Goal: Information Seeking & Learning: Stay updated

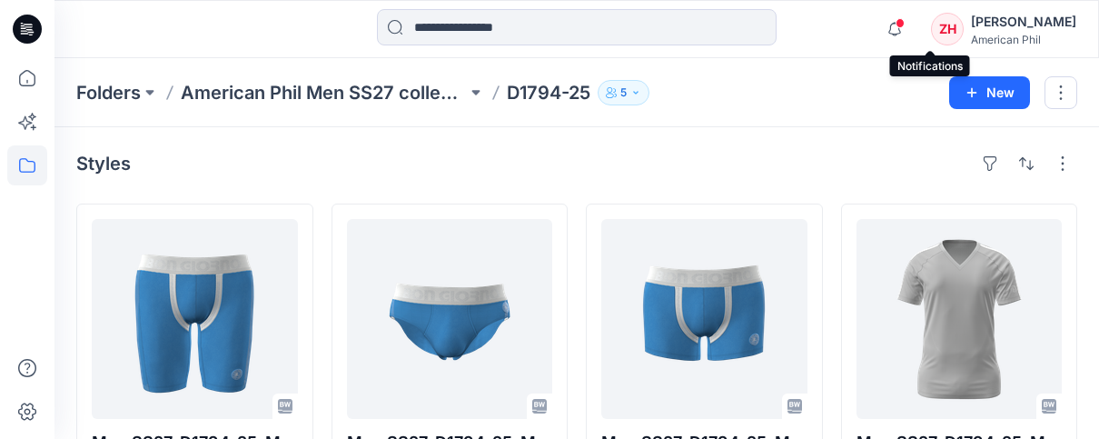
click at [905, 26] on span at bounding box center [899, 23] width 9 height 10
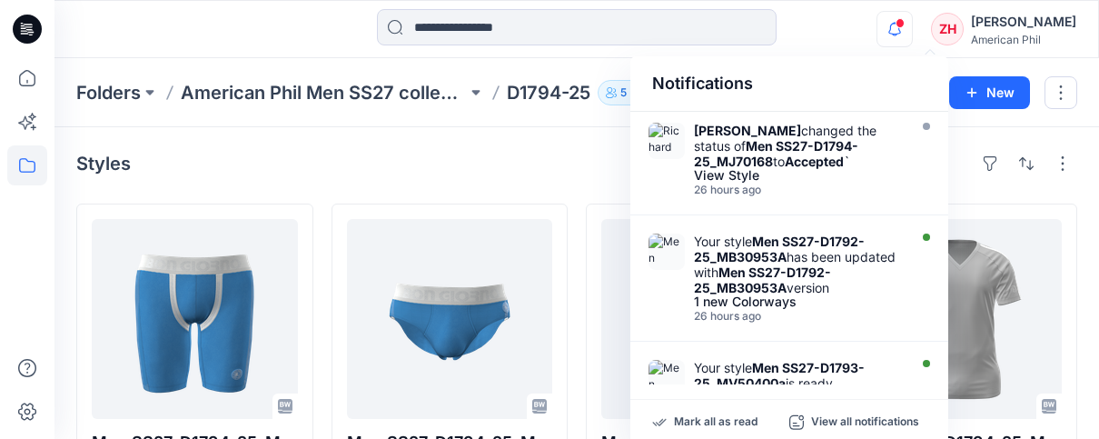
click at [862, 30] on div "Notifications Richard Dromard changed the status of Men SS27-D1794-25_MJ70168 t…" at bounding box center [575, 29] width 1043 height 40
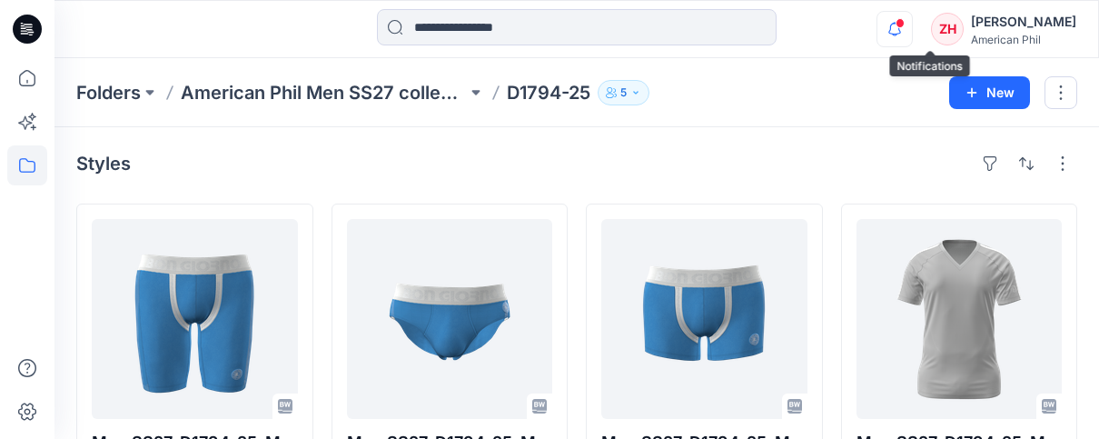
click at [901, 31] on icon "button" at bounding box center [894, 29] width 13 height 12
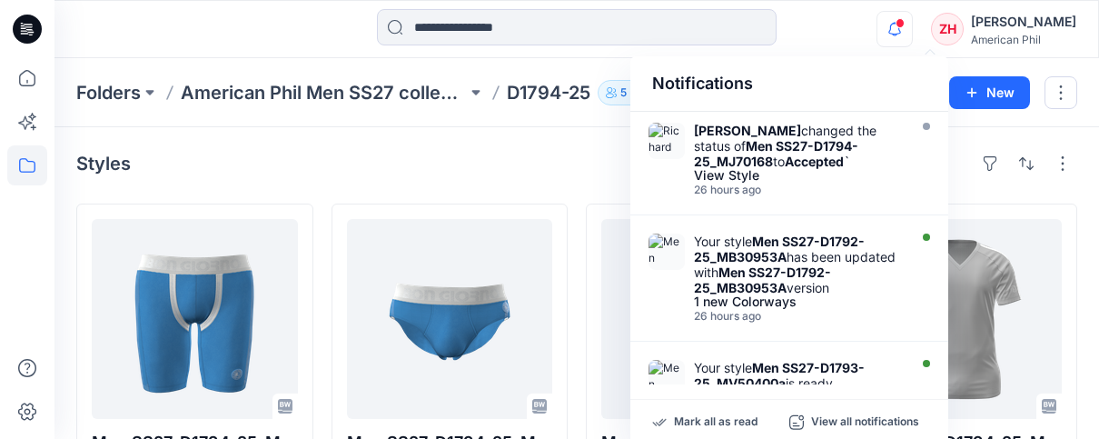
click at [855, 8] on div "Notifications Richard Dromard changed the status of Men SS27-D1794-25_MJ70168 t…" at bounding box center [576, 29] width 1044 height 58
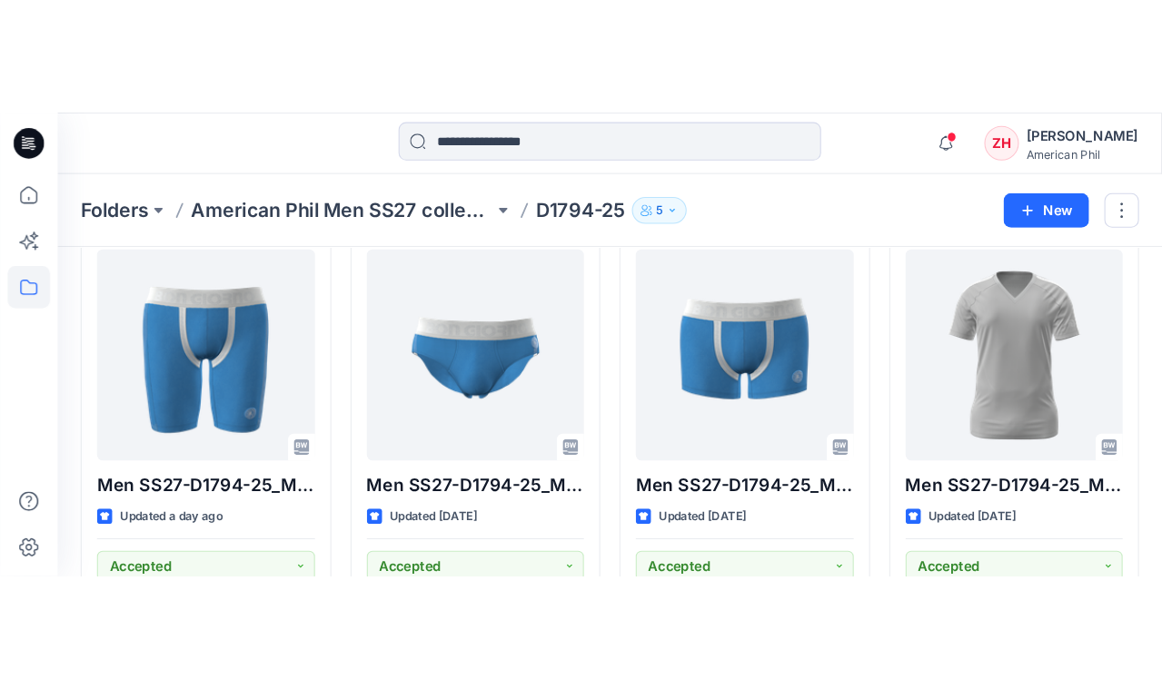
scroll to position [85, 0]
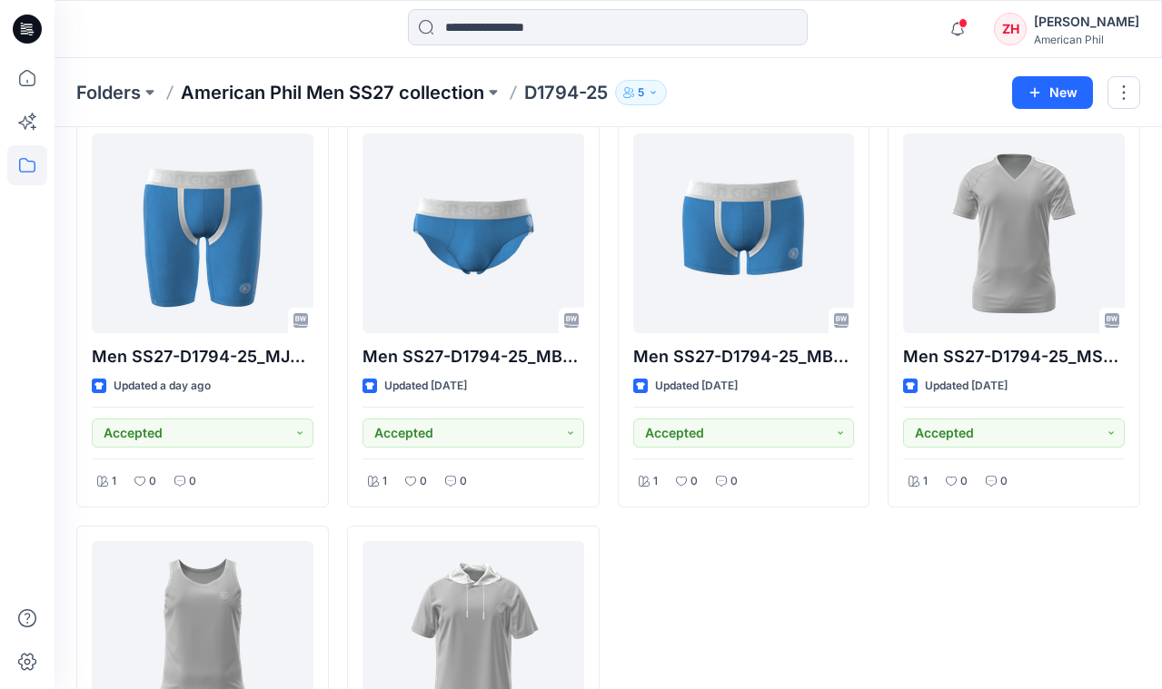
click at [331, 95] on p "American Phil Men SS27 collection" at bounding box center [332, 92] width 303 height 25
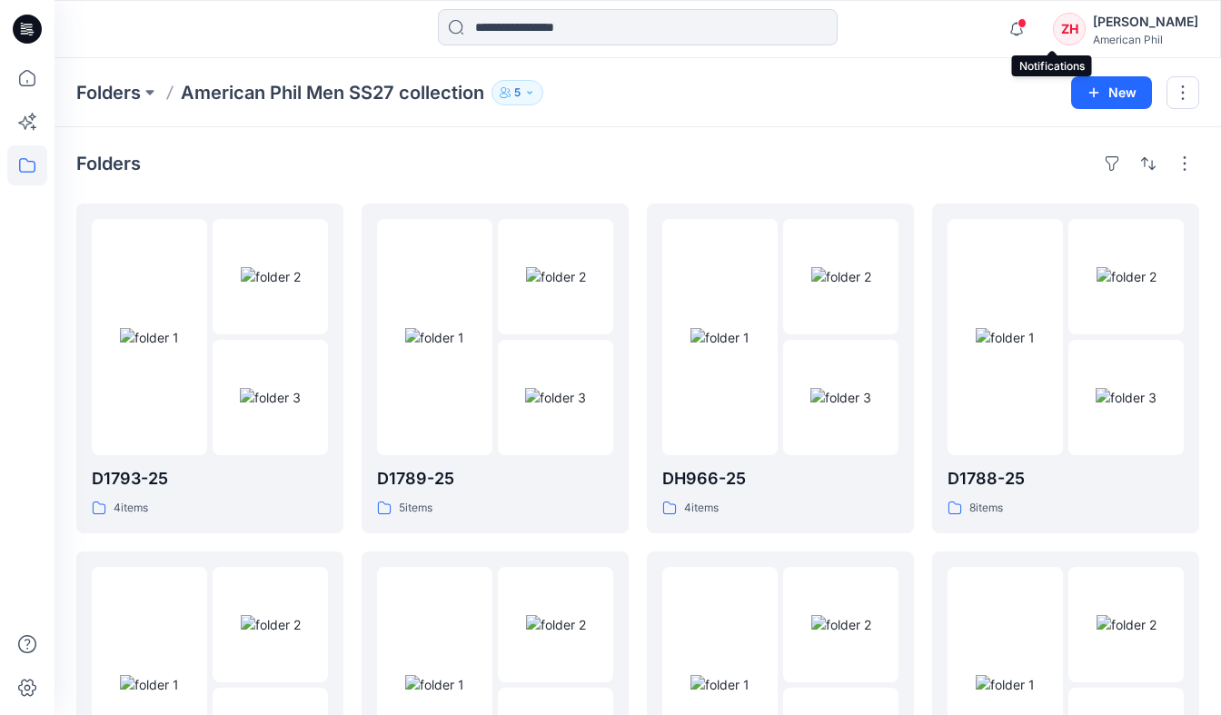
click at [1026, 25] on span at bounding box center [1021, 23] width 9 height 10
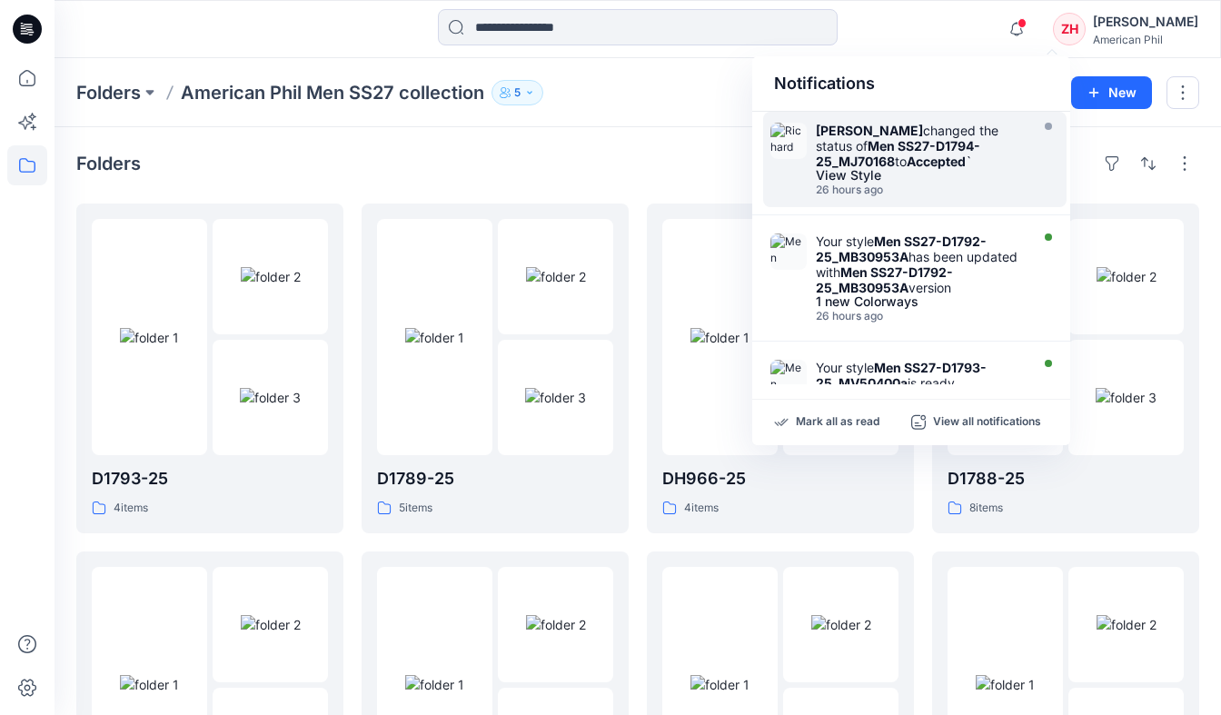
click at [929, 151] on strong "Men SS27-D1794-25_MJ70168" at bounding box center [898, 153] width 164 height 31
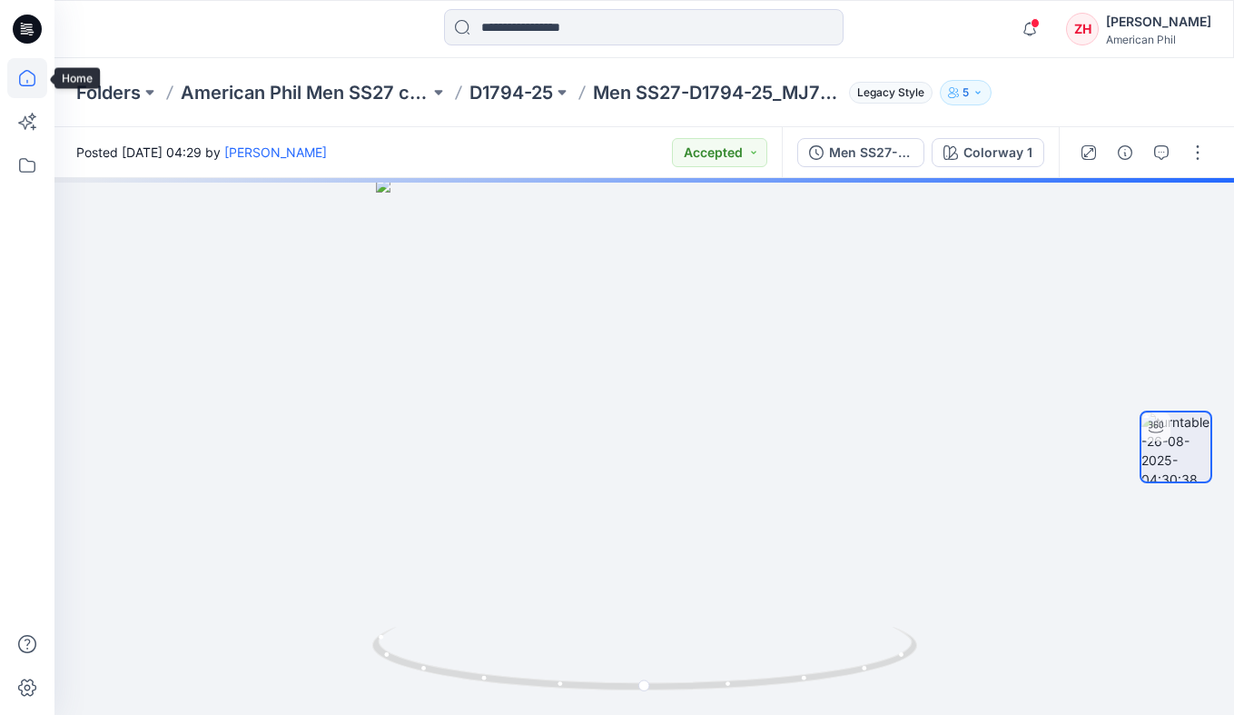
click at [25, 75] on icon at bounding box center [27, 78] width 40 height 40
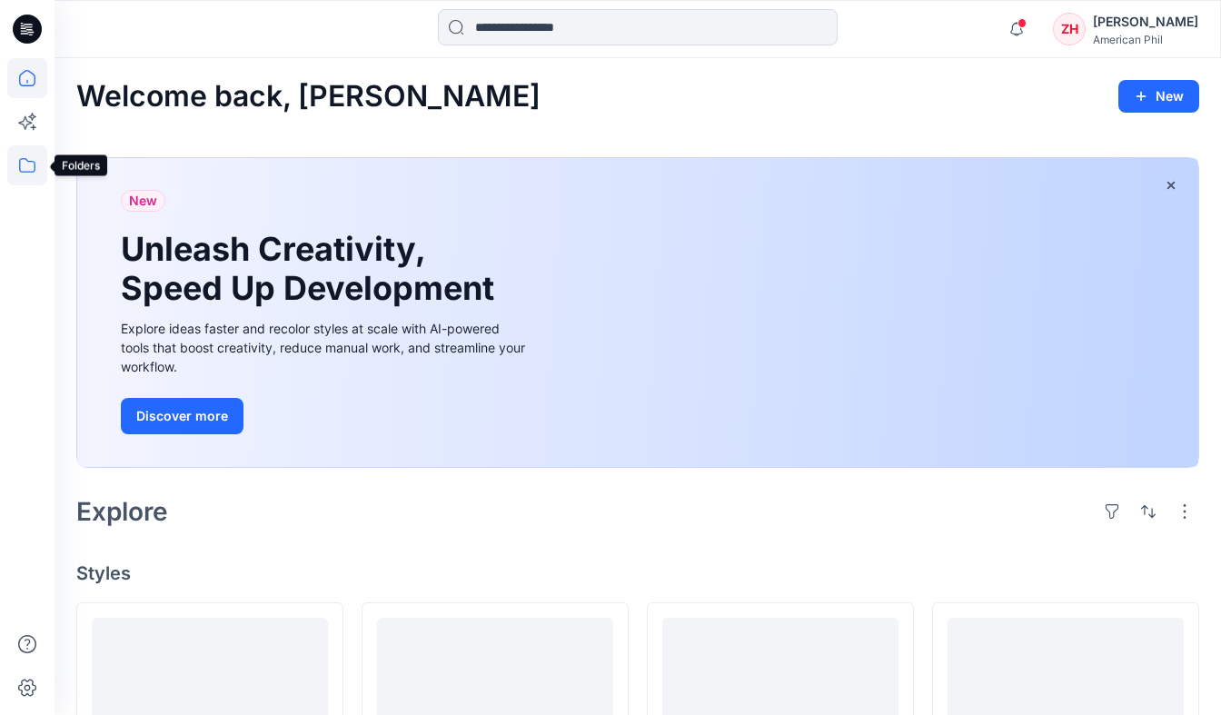
click at [17, 159] on icon at bounding box center [27, 165] width 40 height 40
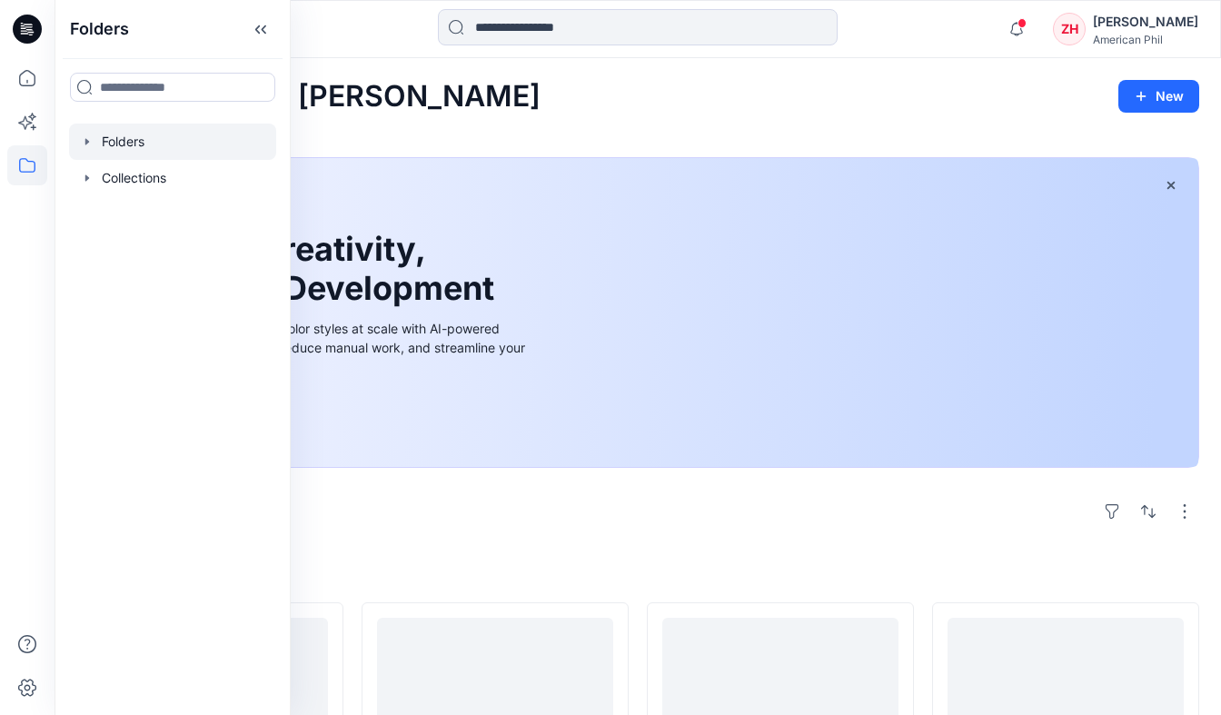
click at [190, 153] on div at bounding box center [172, 142] width 207 height 36
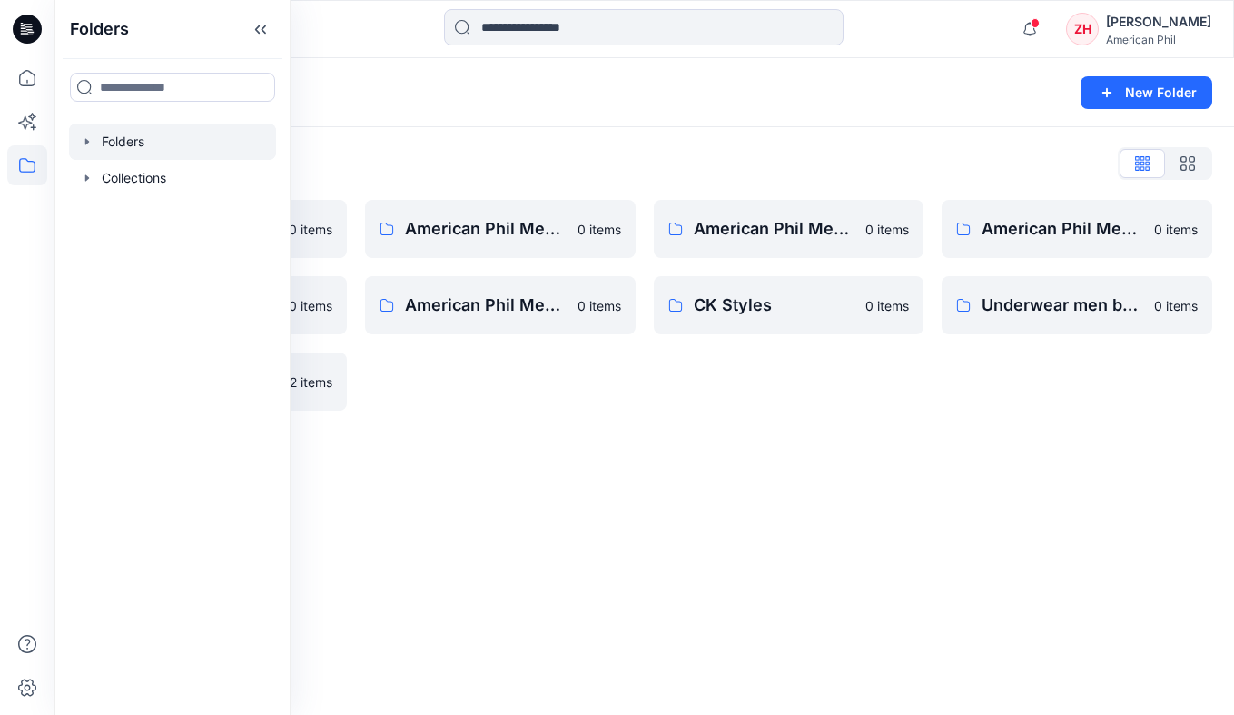
click at [499, 110] on div "Folders New Folder" at bounding box center [644, 92] width 1180 height 69
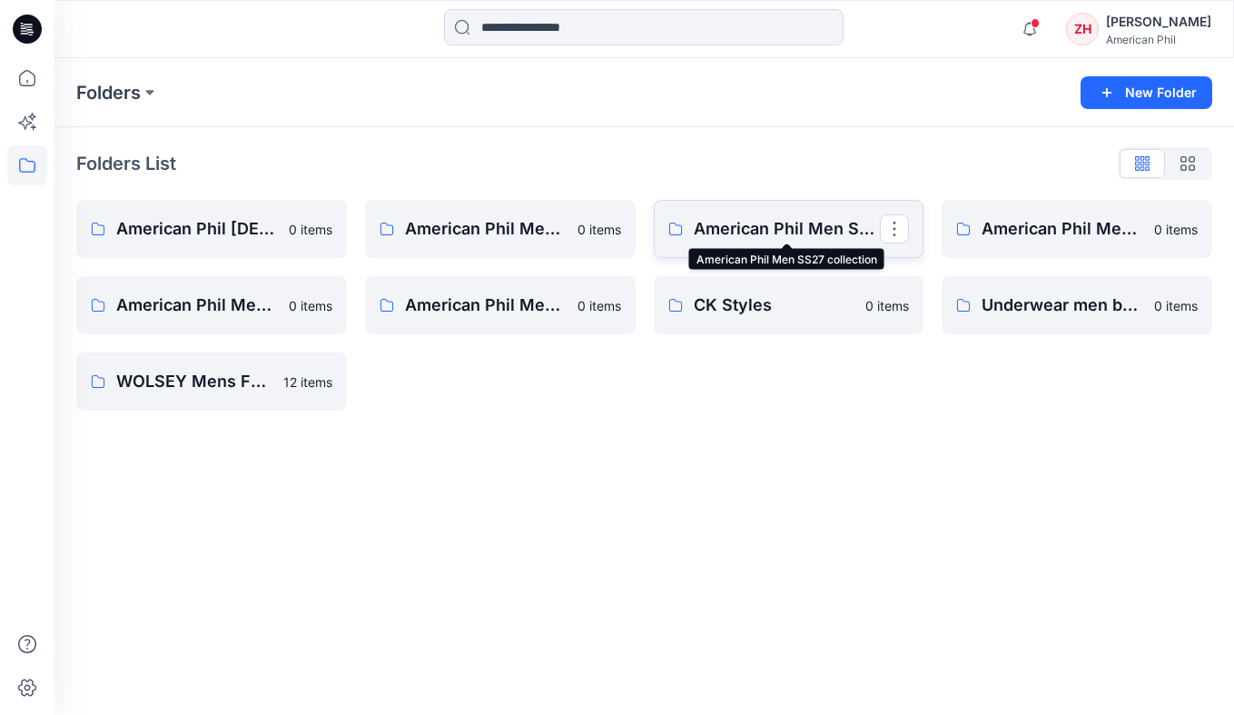
click at [787, 221] on p "American Phil Men SS27 collection" at bounding box center [787, 228] width 187 height 25
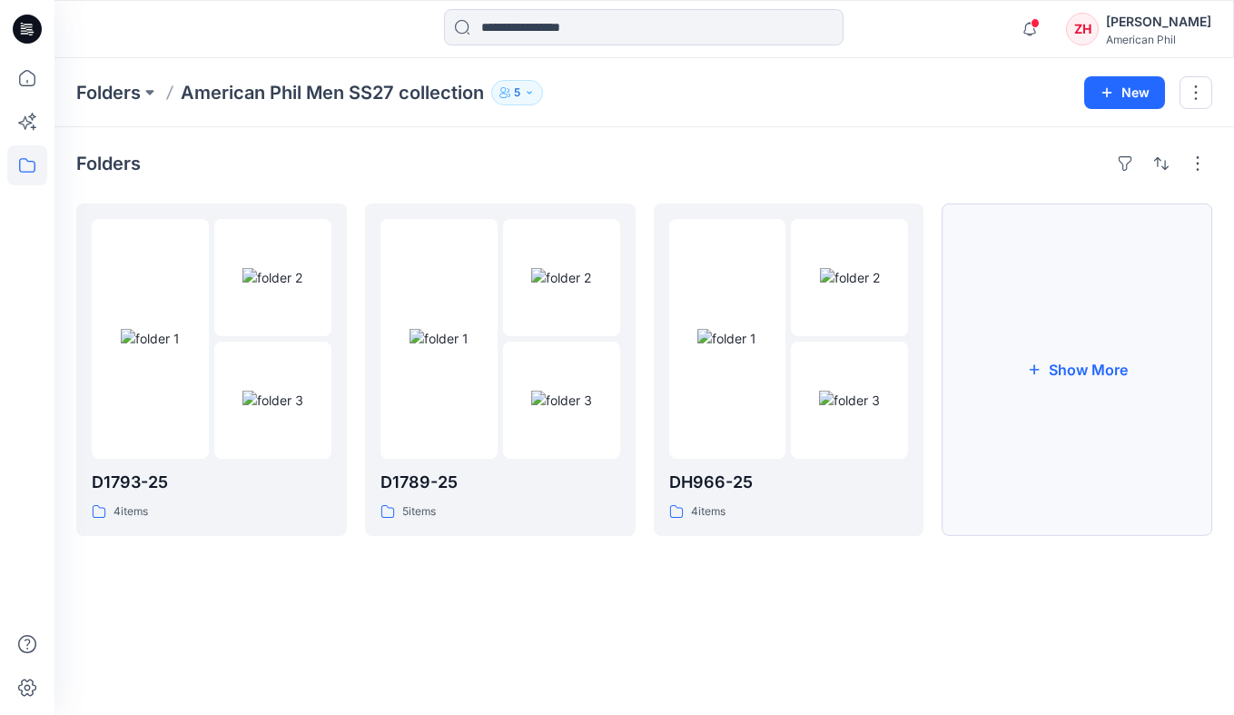
click at [1127, 376] on button "Show More" at bounding box center [1077, 369] width 271 height 332
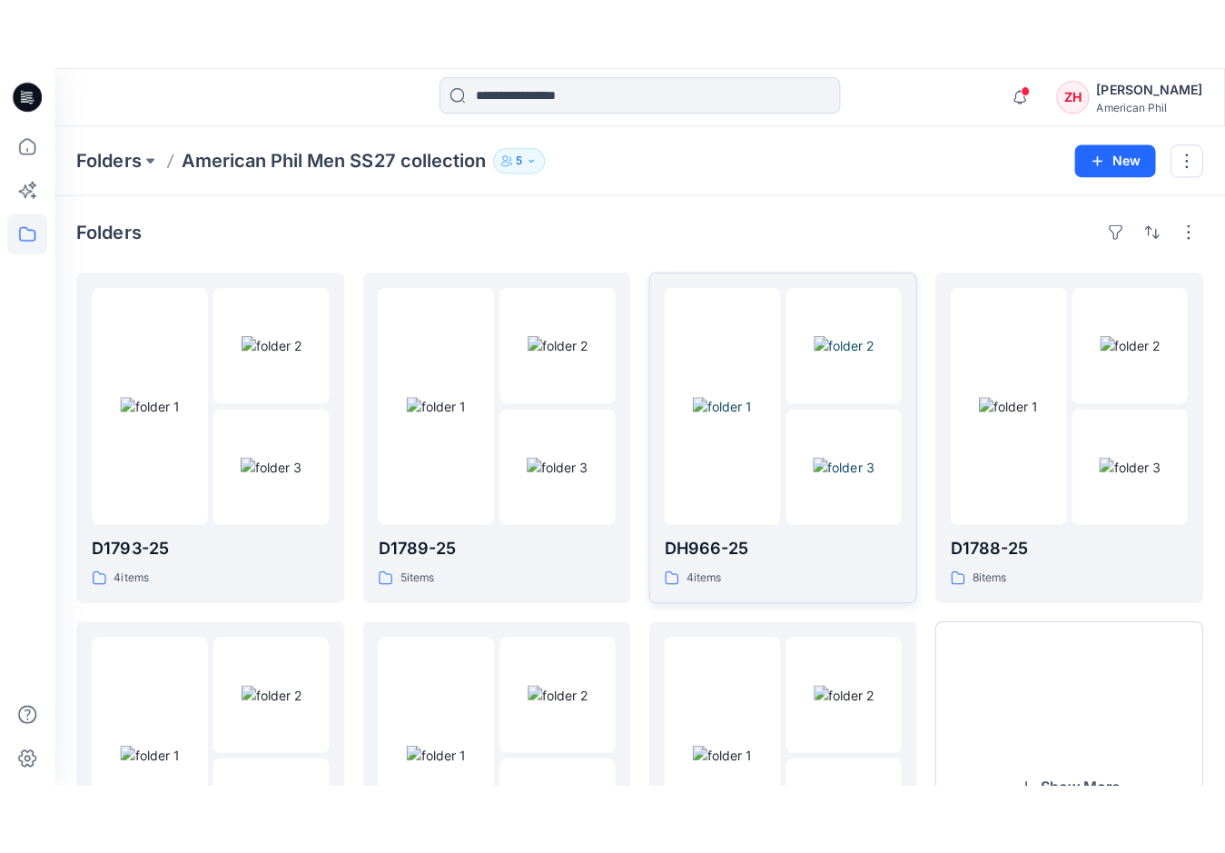
scroll to position [215, 0]
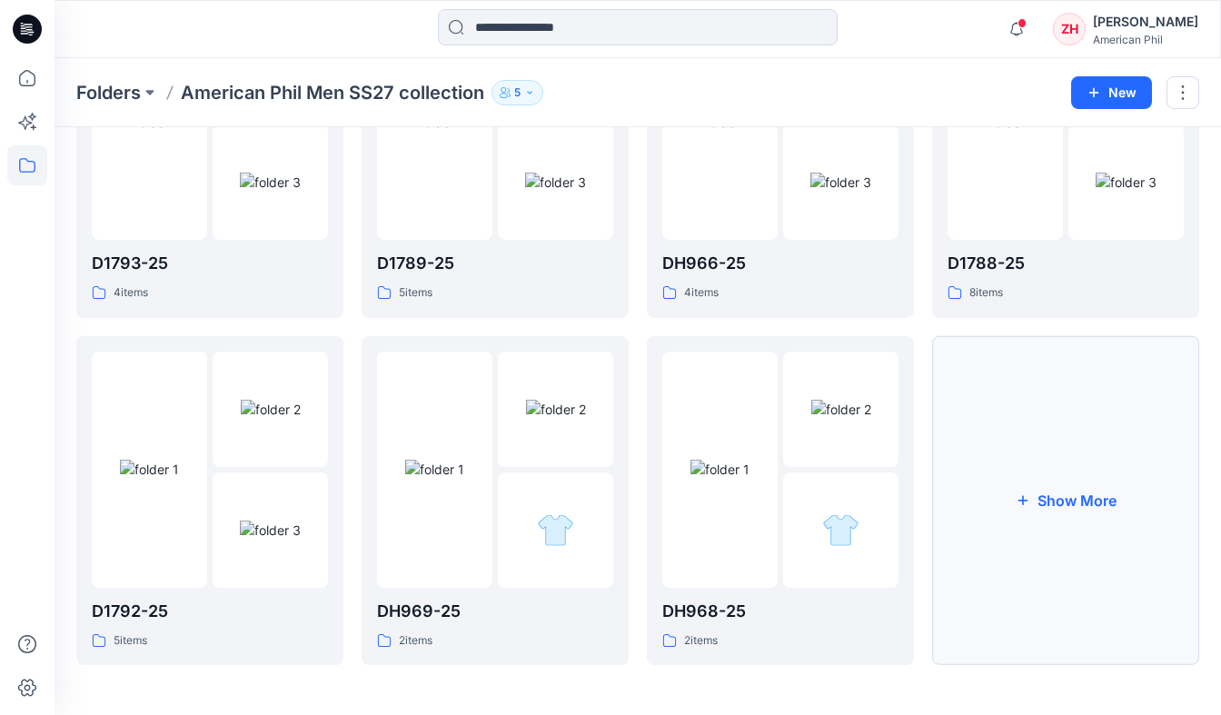
click at [1100, 447] on button "Show More" at bounding box center [1065, 501] width 267 height 330
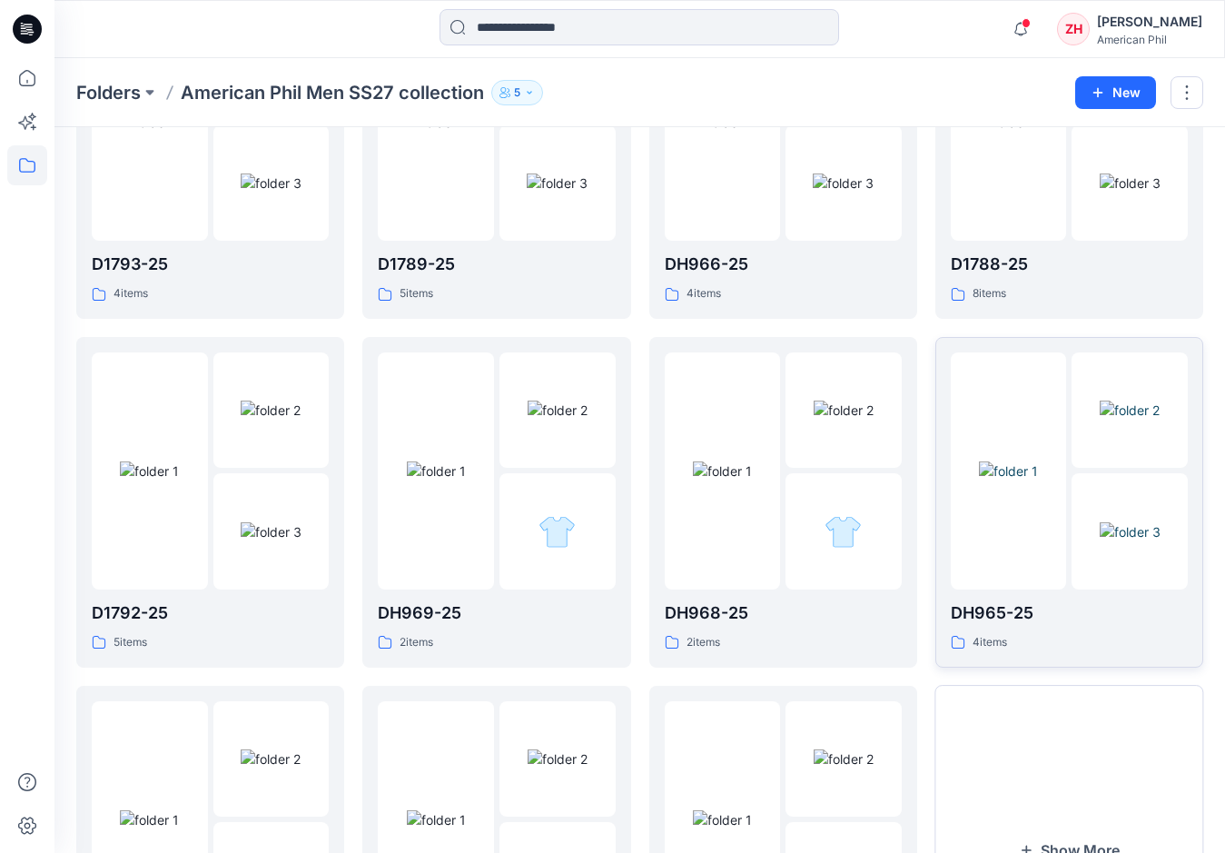
scroll to position [426, 0]
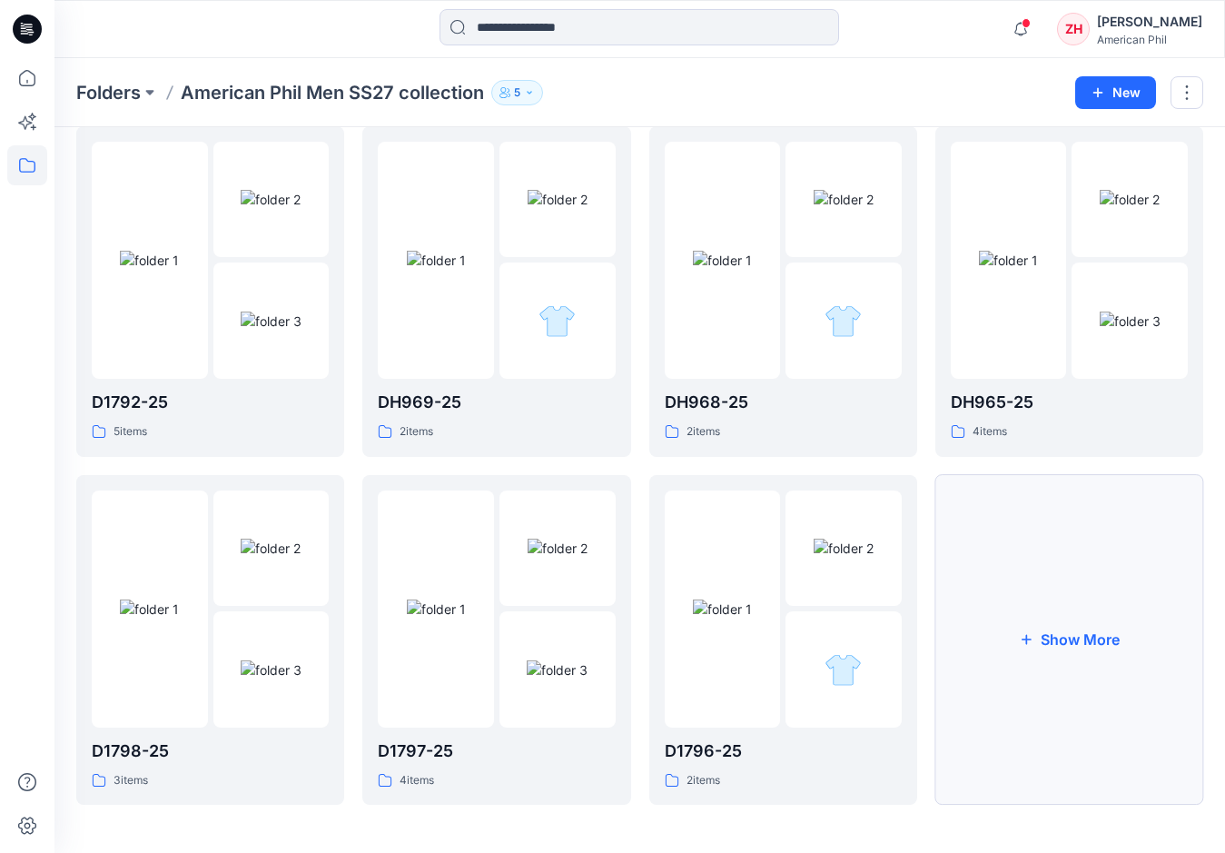
click at [1078, 596] on button "Show More" at bounding box center [1069, 640] width 268 height 331
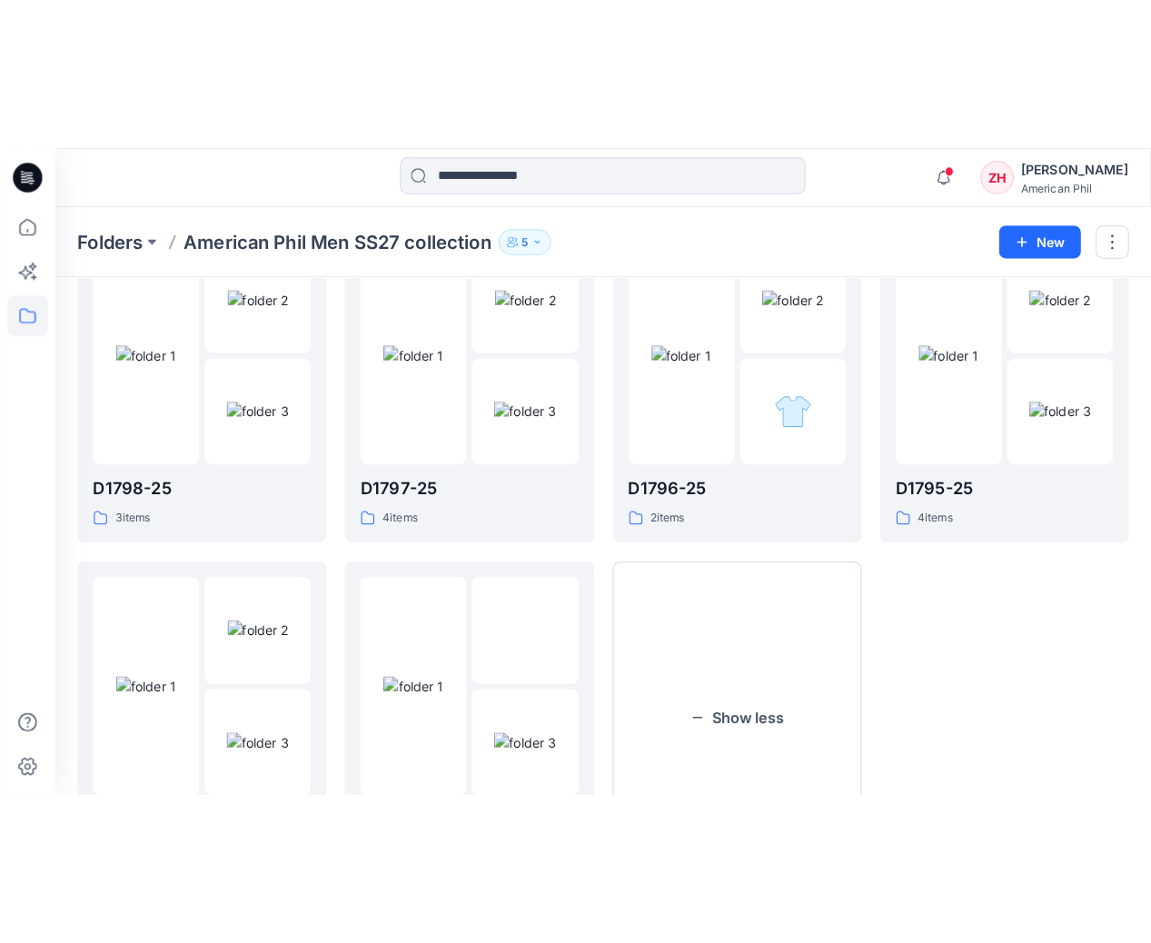
scroll to position [609, 0]
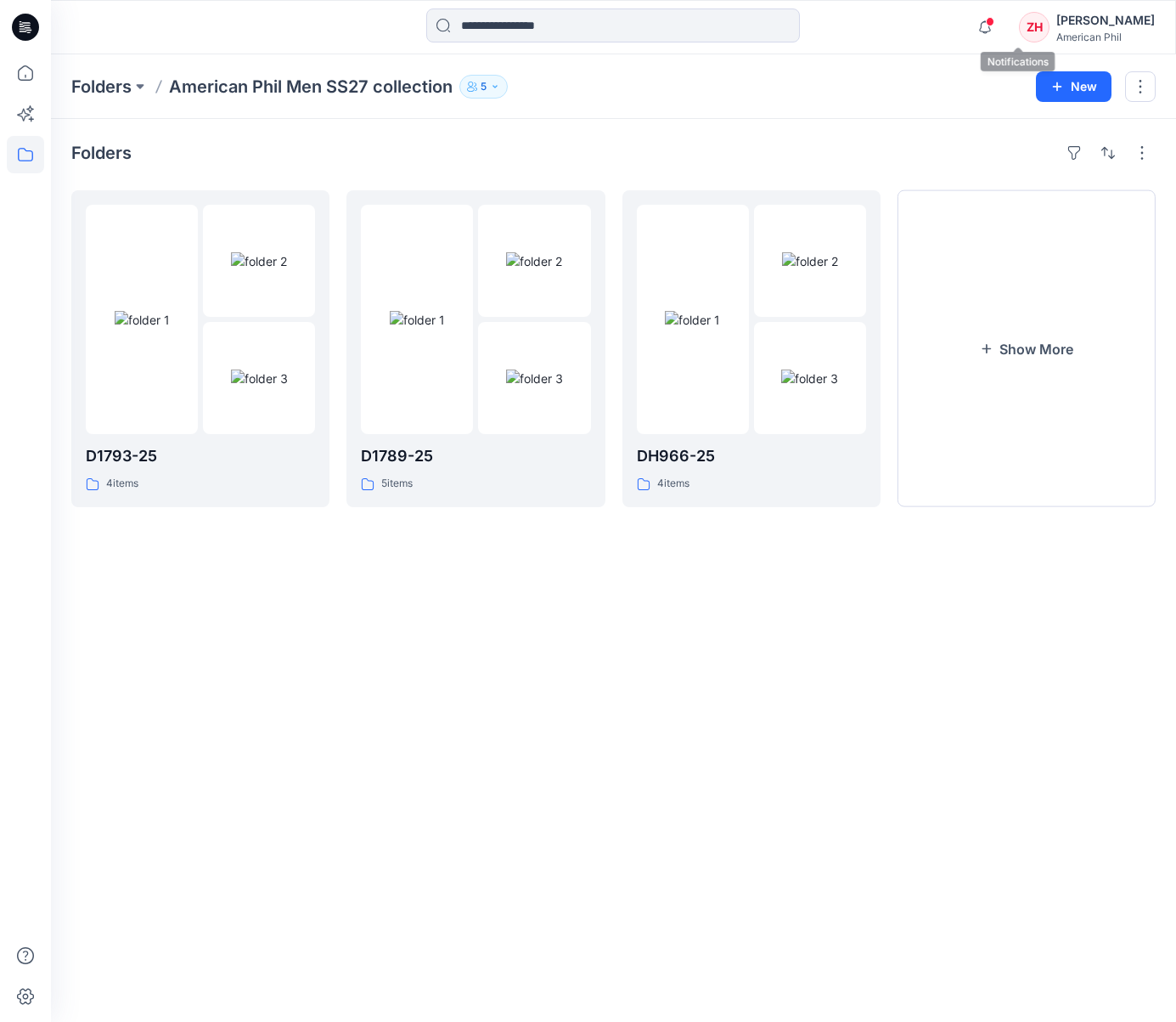
click at [994, 20] on span at bounding box center [989, 22] width 8 height 9
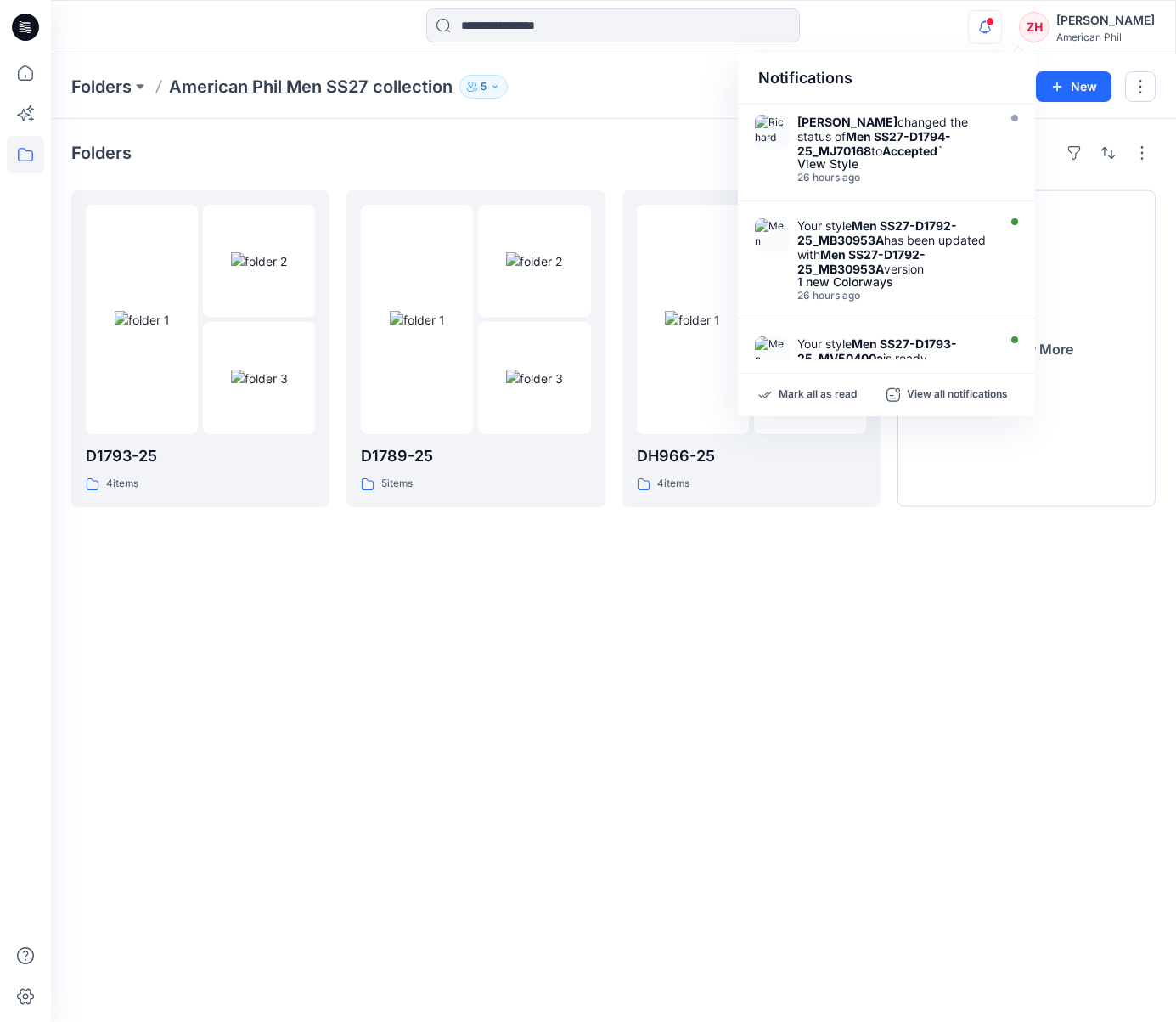
click at [916, 49] on div "Notifications Richard Dromard changed the status of Men SS27-D1794-25_MJ70168 t…" at bounding box center [612, 27] width 1125 height 54
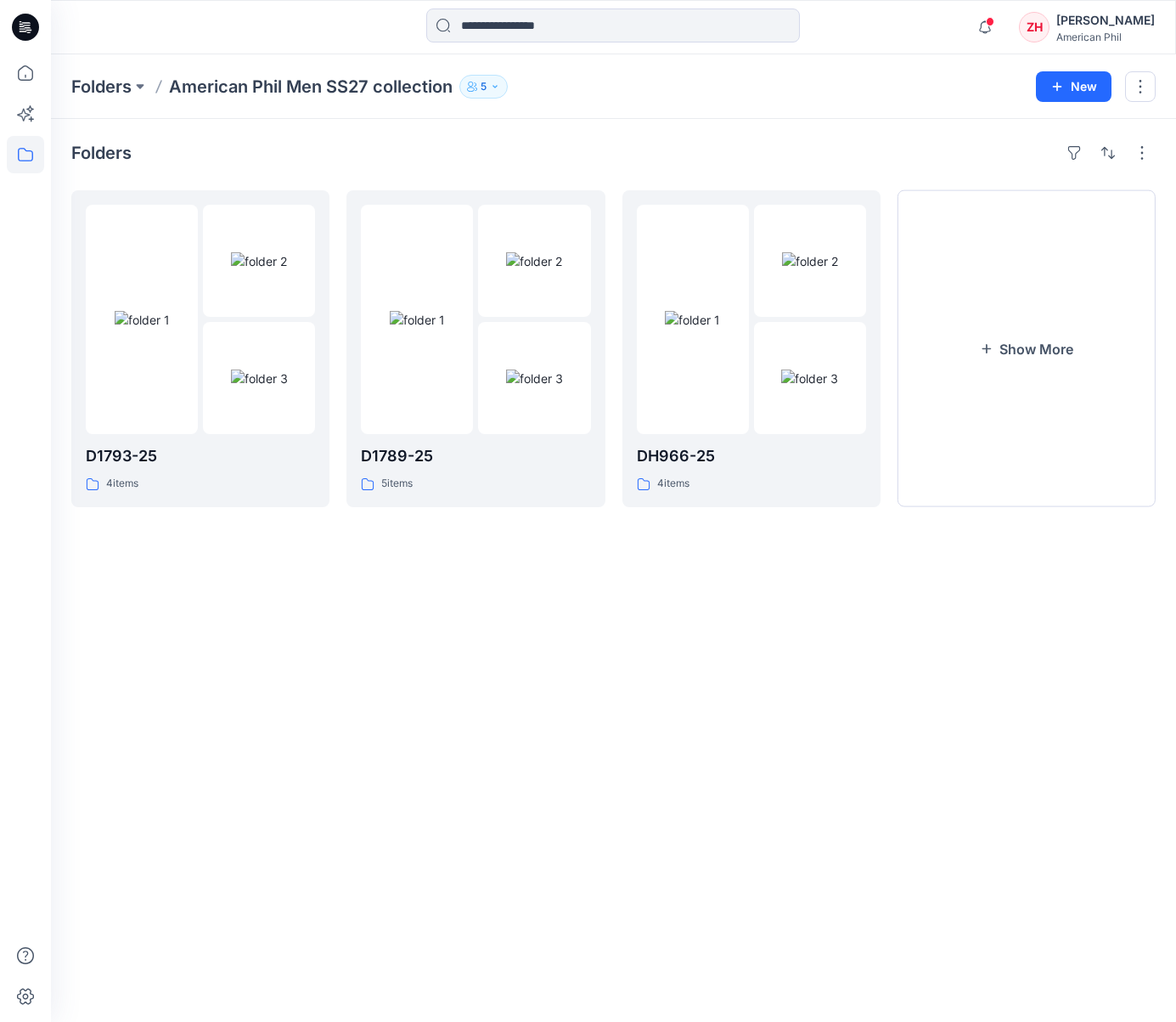
click at [964, 61] on div "Folders American Phil Men SS27 collection 5 New" at bounding box center [612, 86] width 1125 height 65
click at [1068, 316] on button "Show More" at bounding box center [1026, 348] width 258 height 317
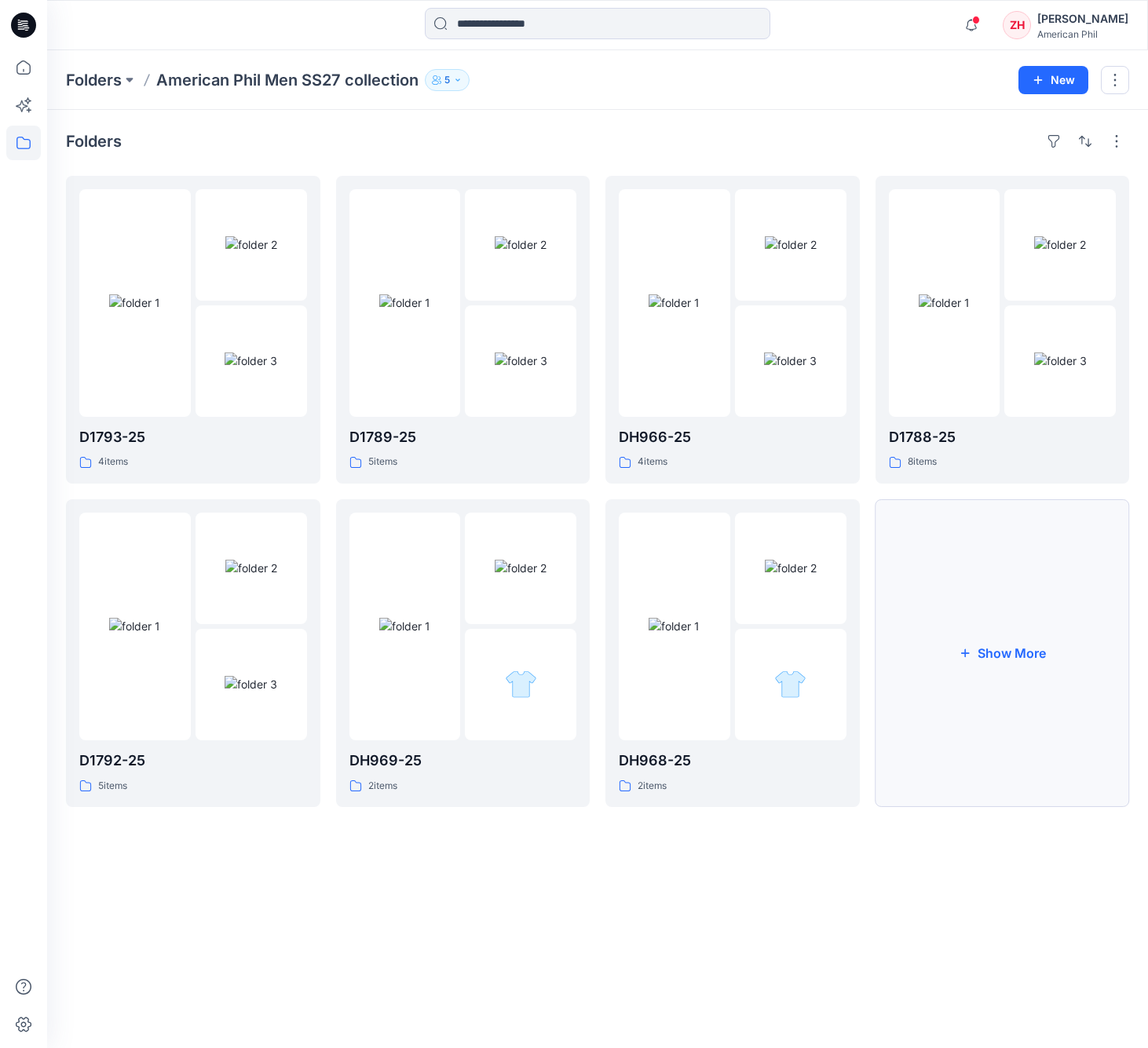
click at [1005, 671] on button "Show More" at bounding box center [1003, 654] width 254 height 308
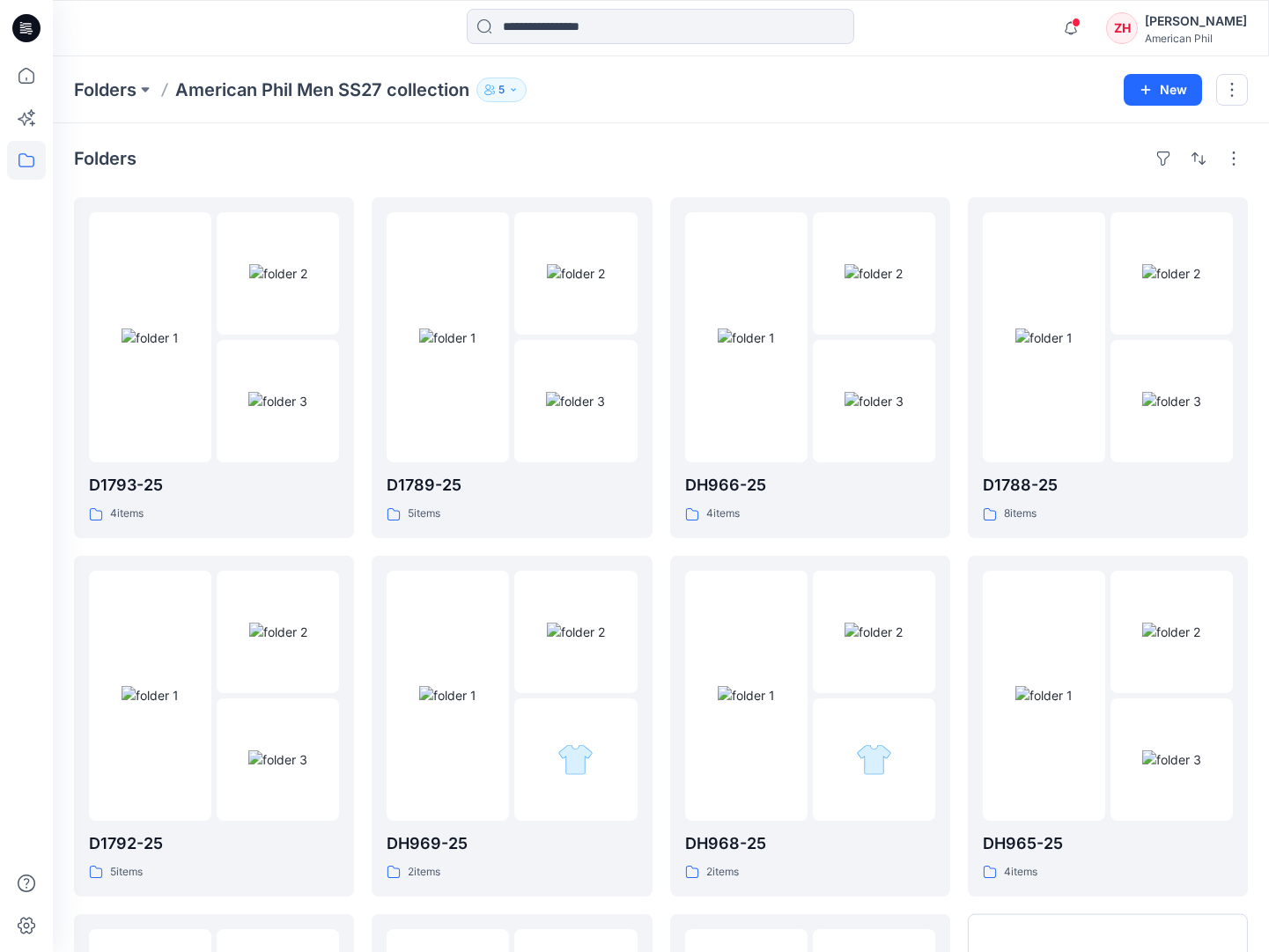
scroll to position [349, 0]
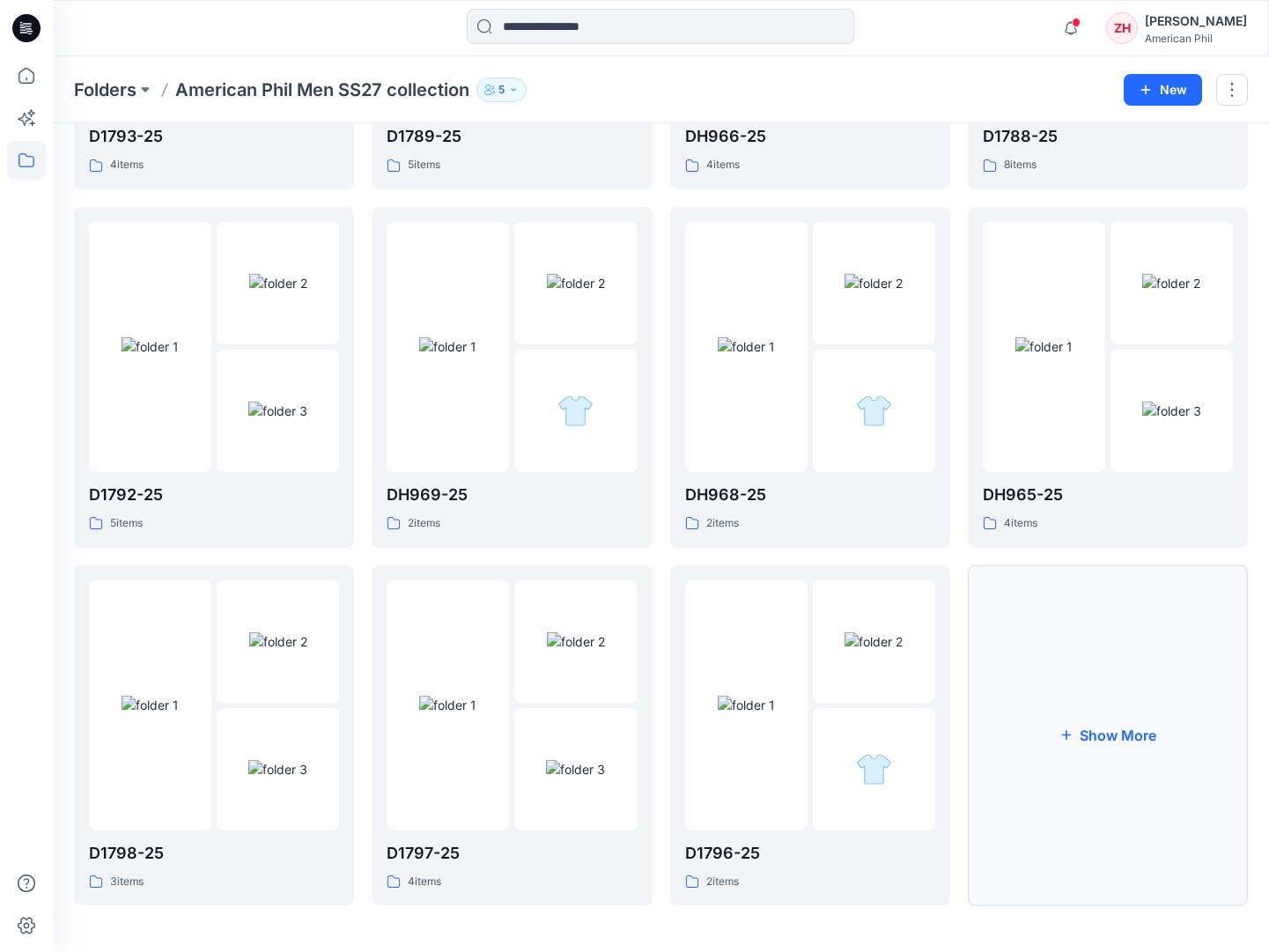
click at [1067, 751] on button "Show More" at bounding box center [1107, 735] width 280 height 340
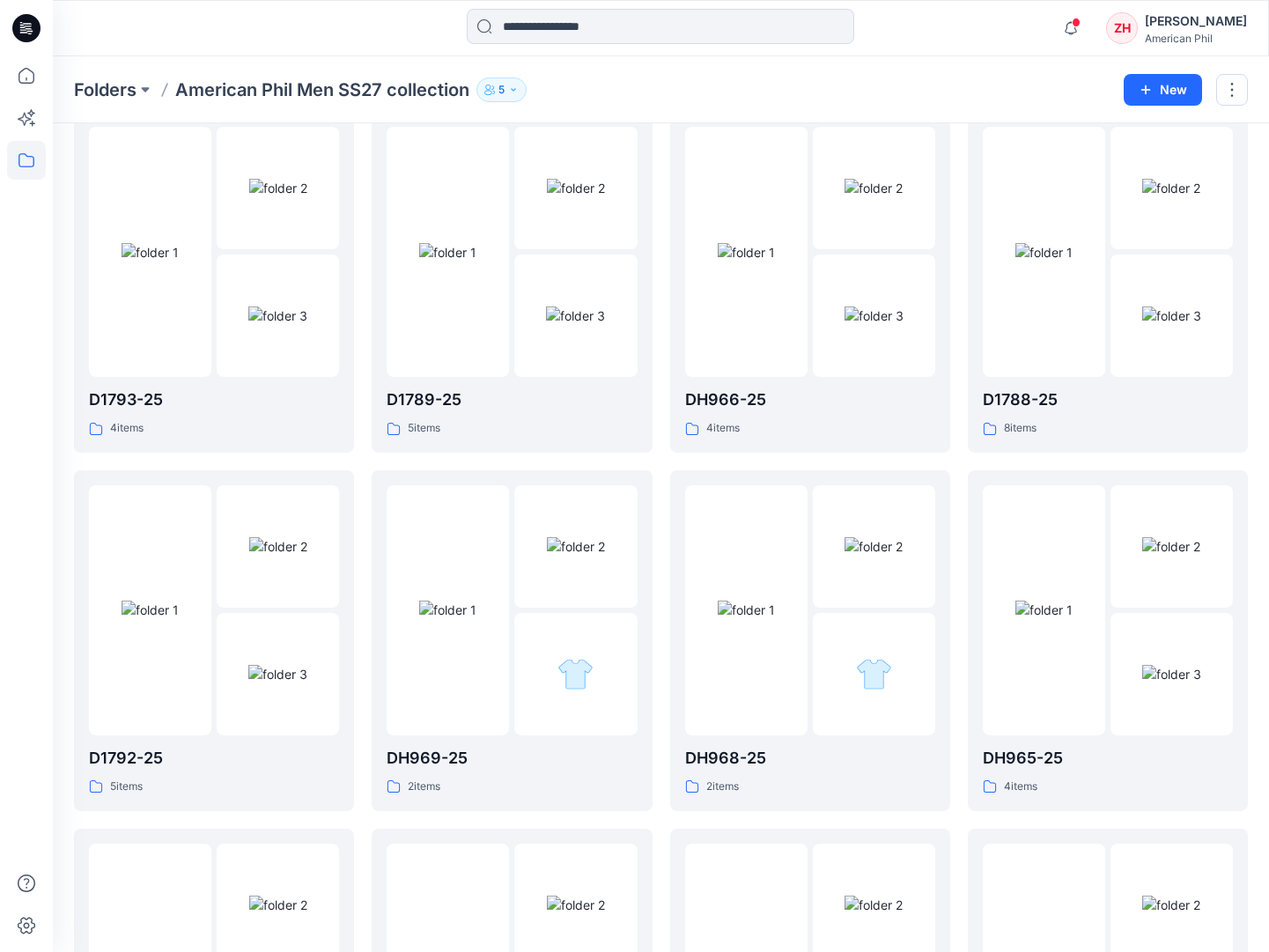
scroll to position [0, 0]
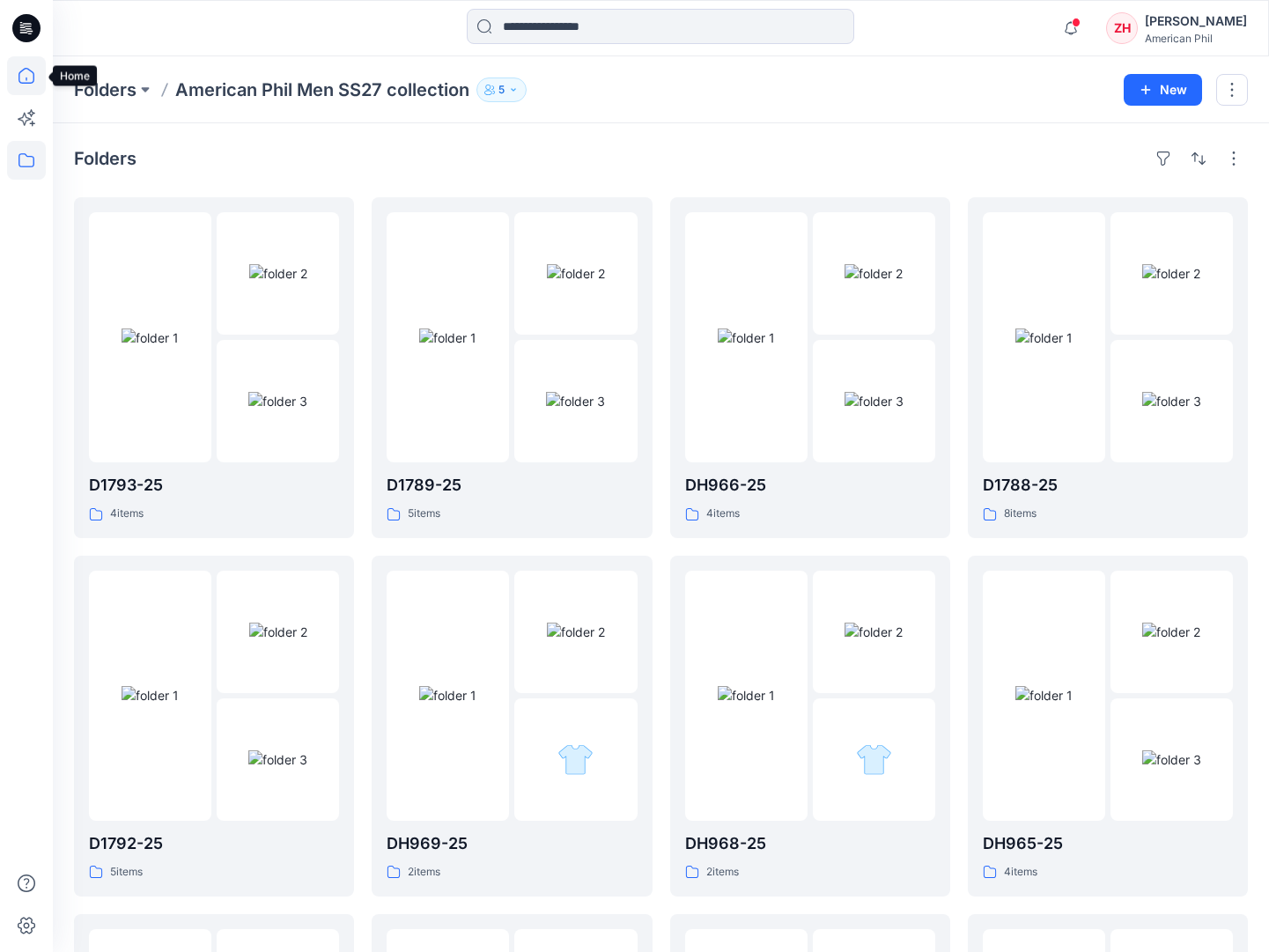
click at [36, 72] on icon at bounding box center [26, 76] width 39 height 39
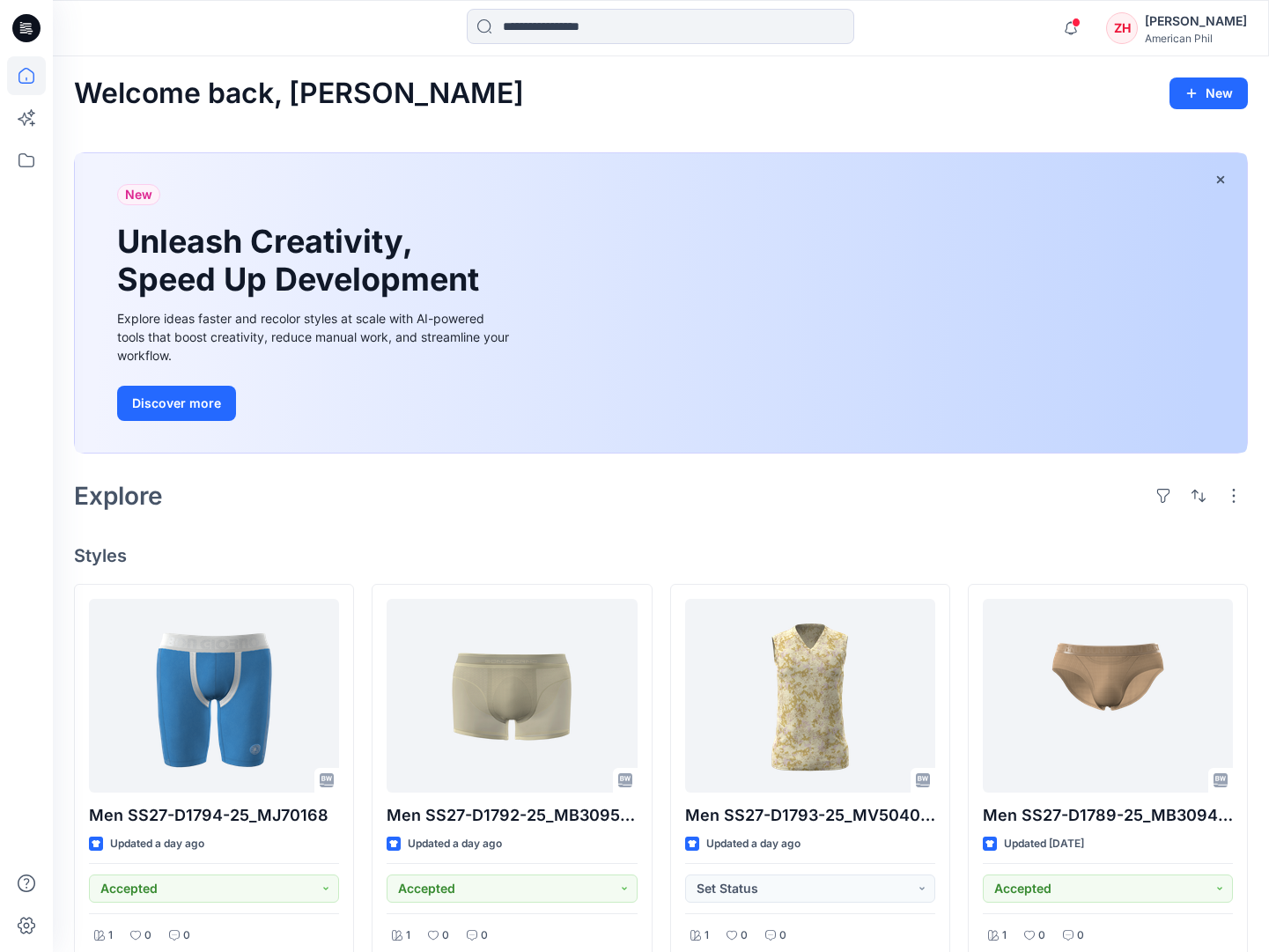
click at [1127, 23] on div "[PERSON_NAME]" at bounding box center [1195, 21] width 102 height 21
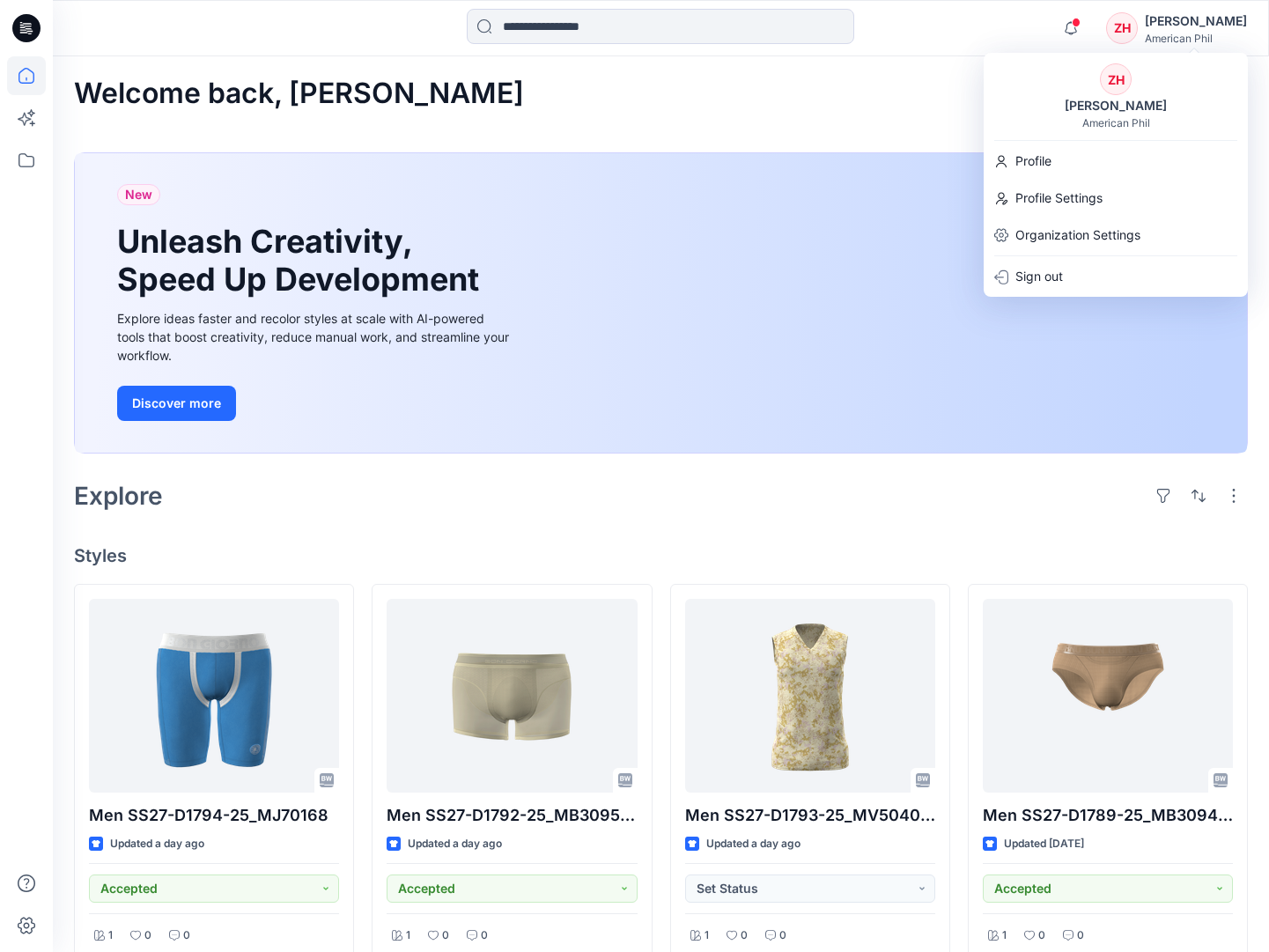
click at [967, 56] on div "Welcome back, Zoe New New Unleash Creativity, Speed Up Development Explore idea…" at bounding box center [660, 946] width 1216 height 1780
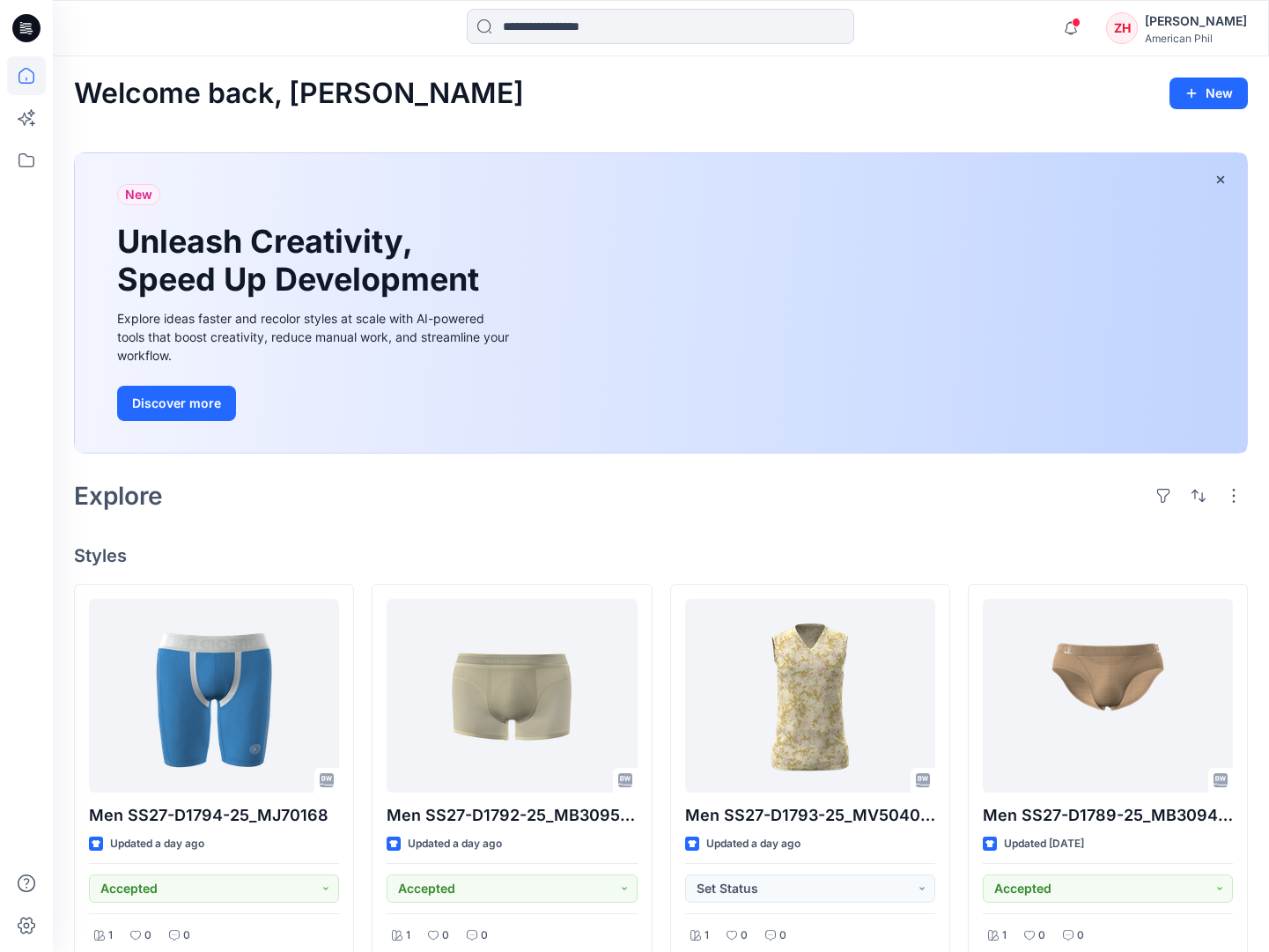
click at [1127, 16] on div "[PERSON_NAME]" at bounding box center [1195, 21] width 102 height 21
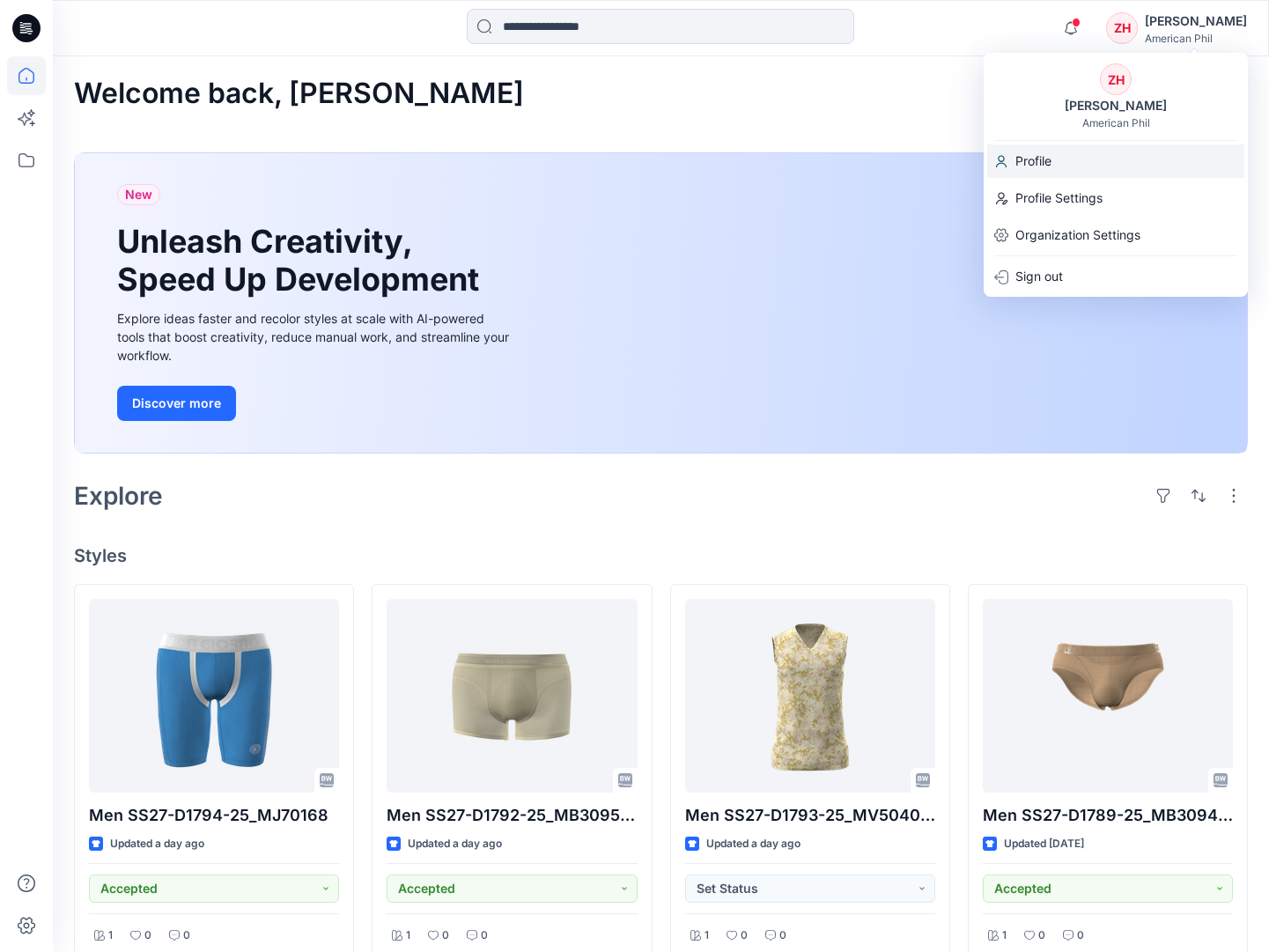
click at [1076, 160] on div "Profile" at bounding box center [1115, 161] width 257 height 34
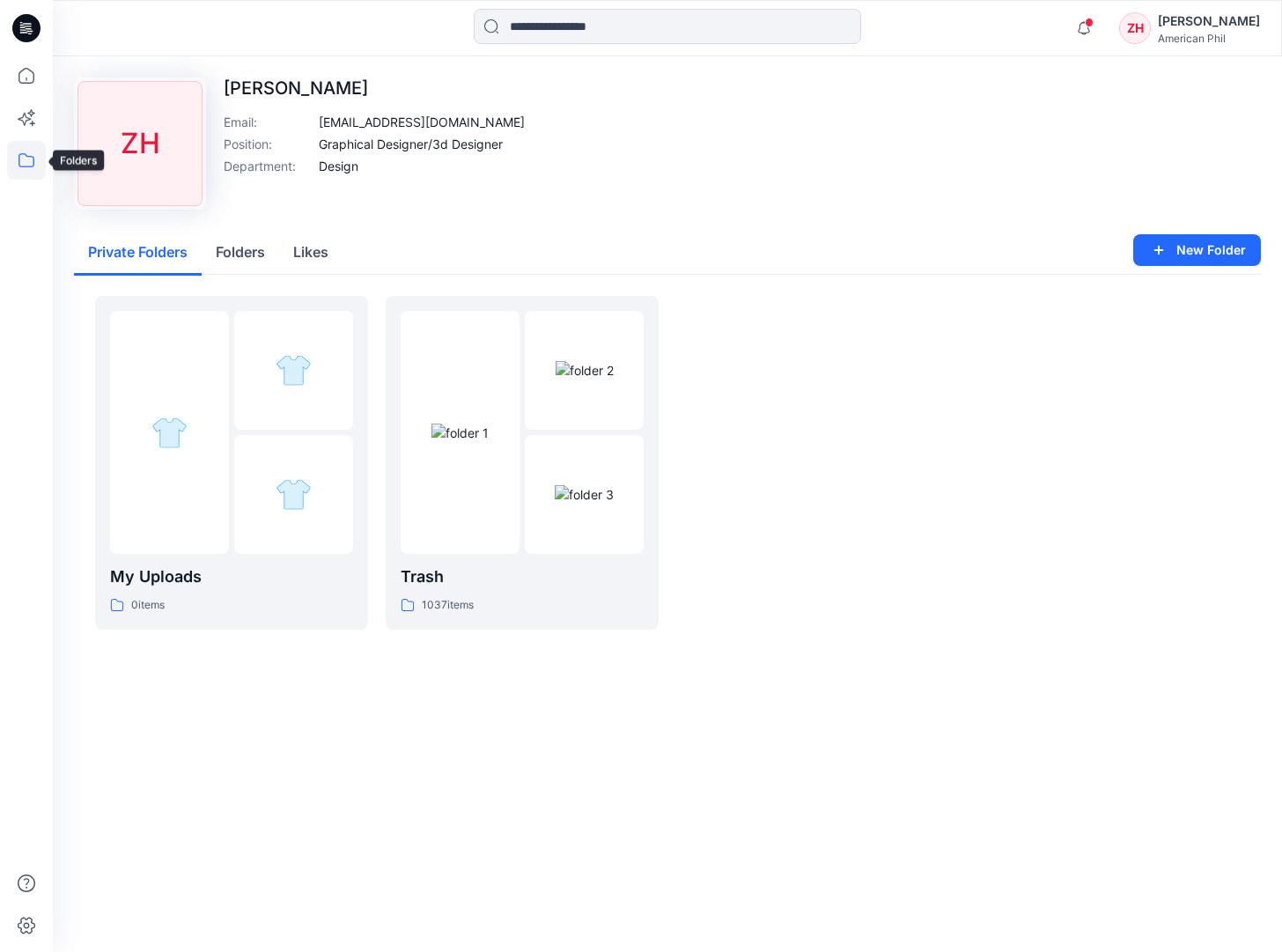
click at [24, 167] on icon at bounding box center [26, 160] width 16 height 15
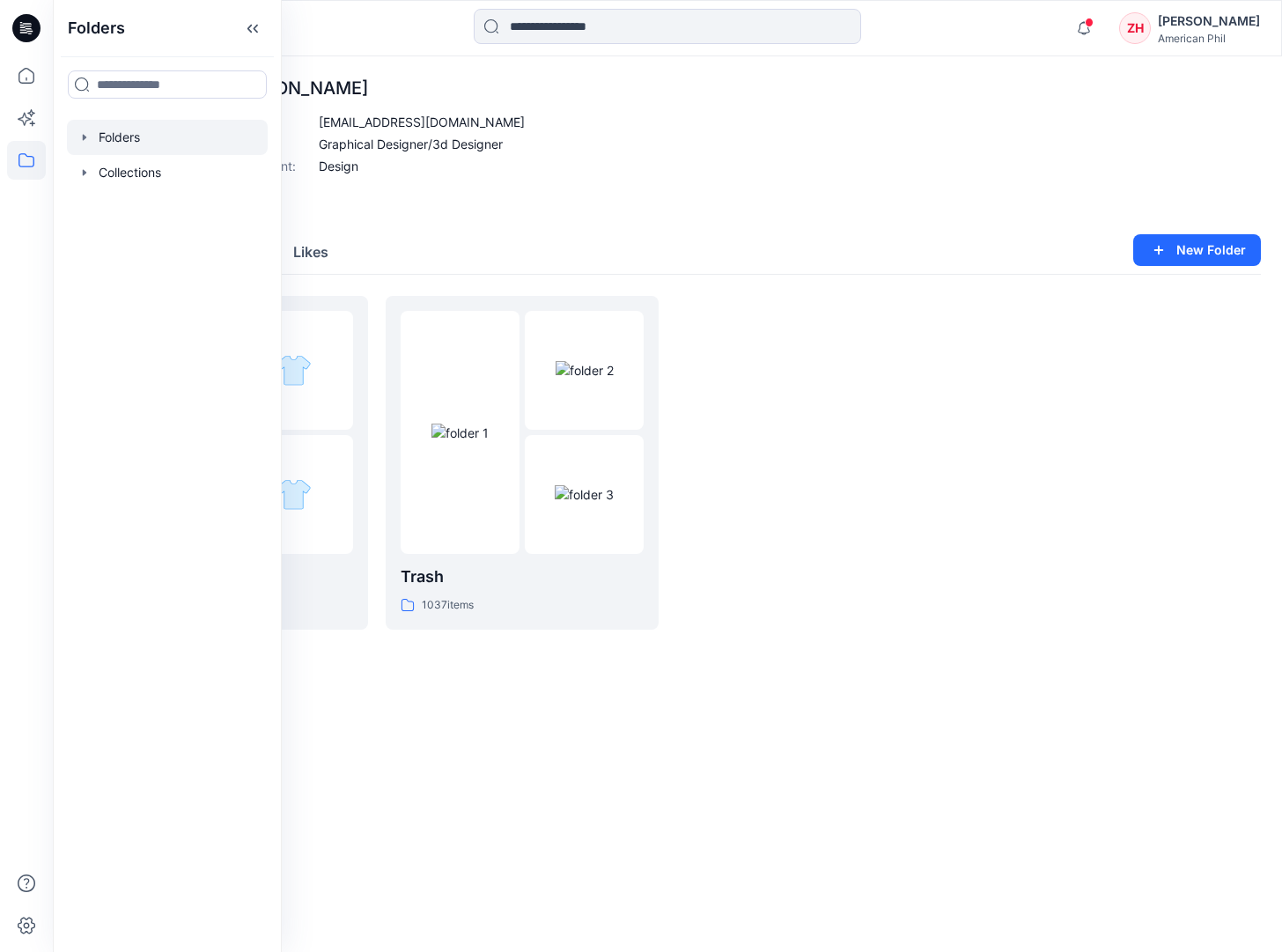
click at [123, 131] on div at bounding box center [167, 138] width 201 height 35
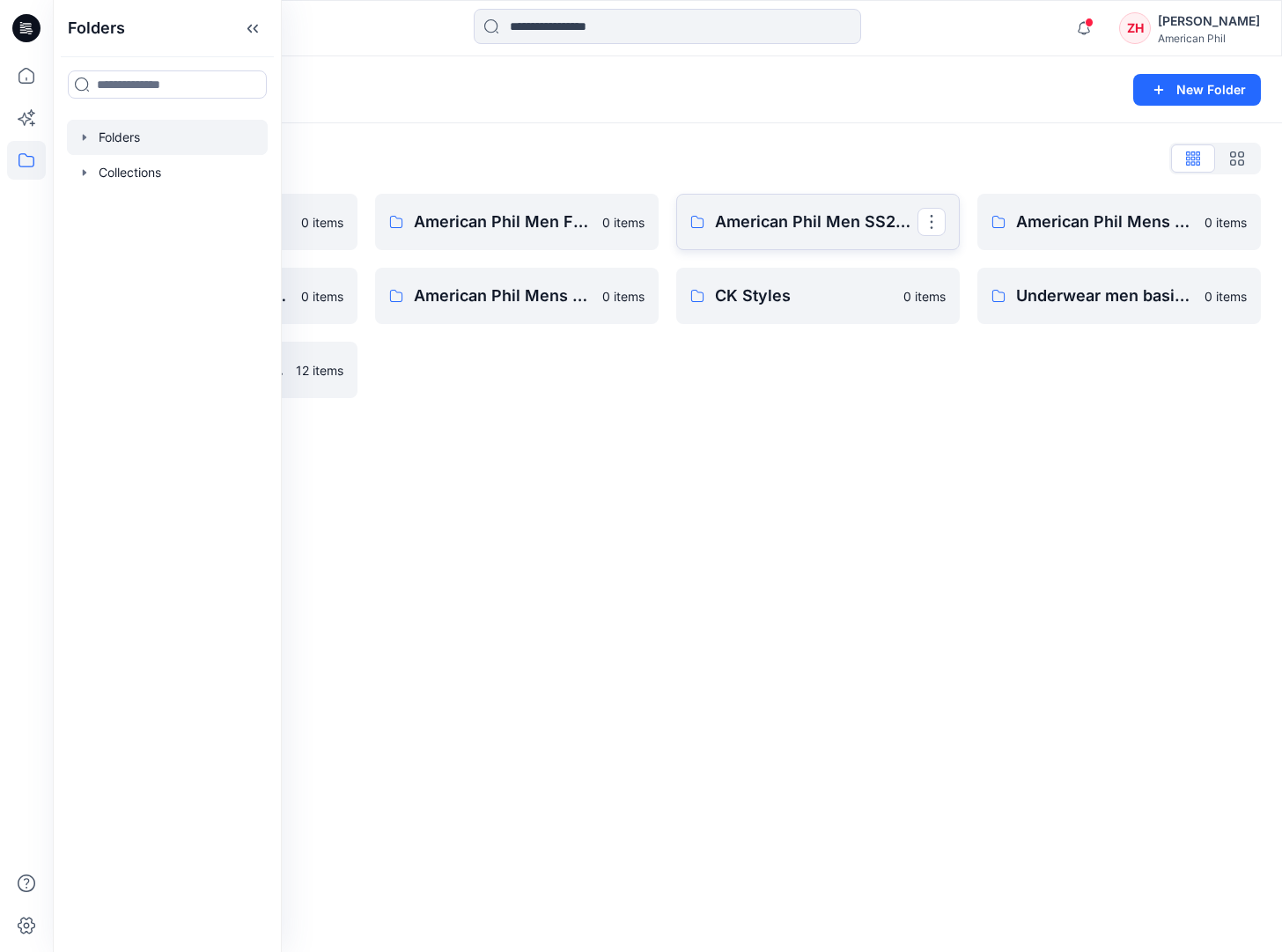
click at [829, 205] on link "American Phil Men SS27 collection" at bounding box center [817, 222] width 283 height 56
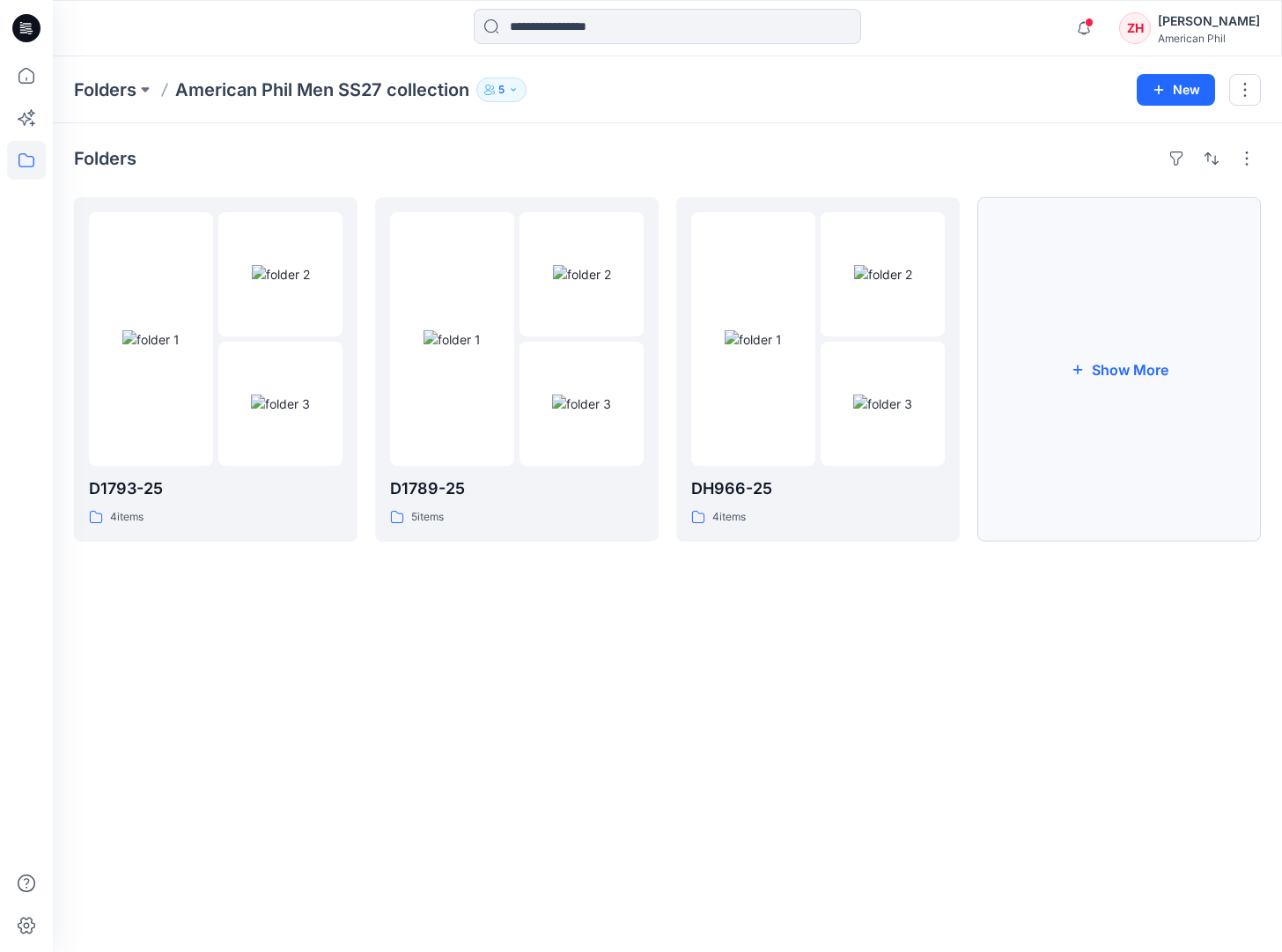
click at [1128, 312] on button "Show More" at bounding box center [1119, 368] width 283 height 344
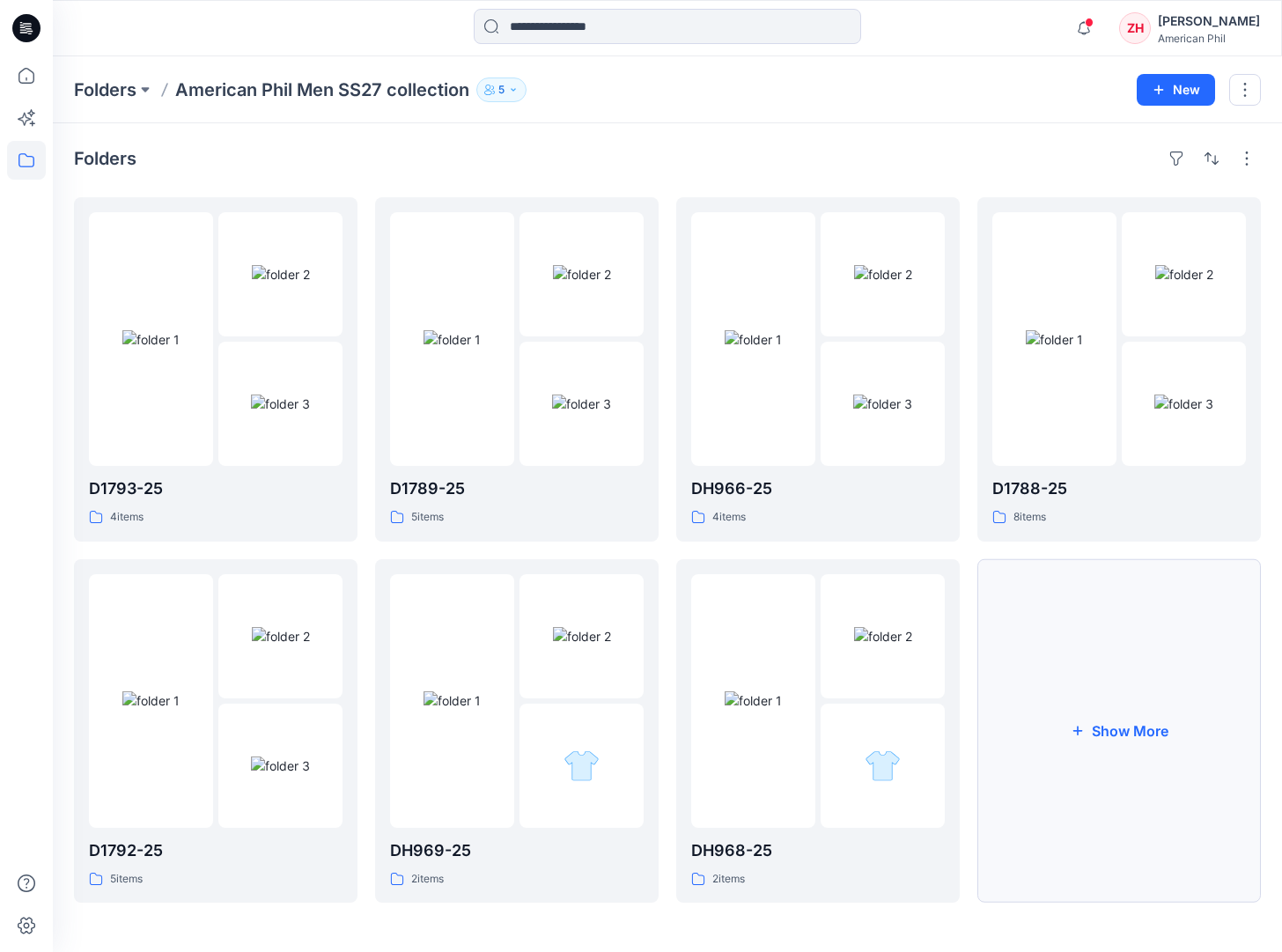
click at [1128, 684] on button "Show More" at bounding box center [1119, 731] width 283 height 344
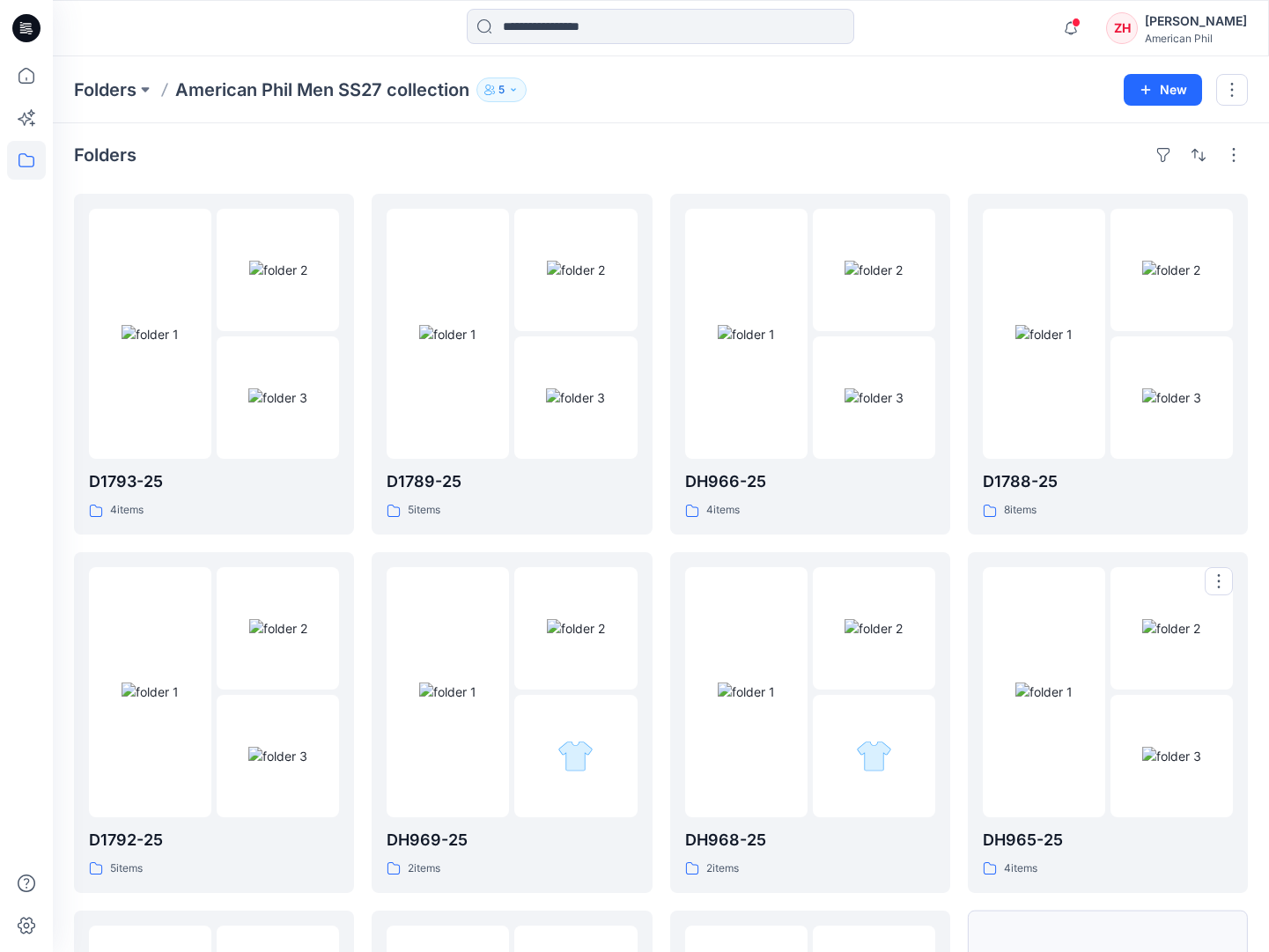
scroll to position [349, 0]
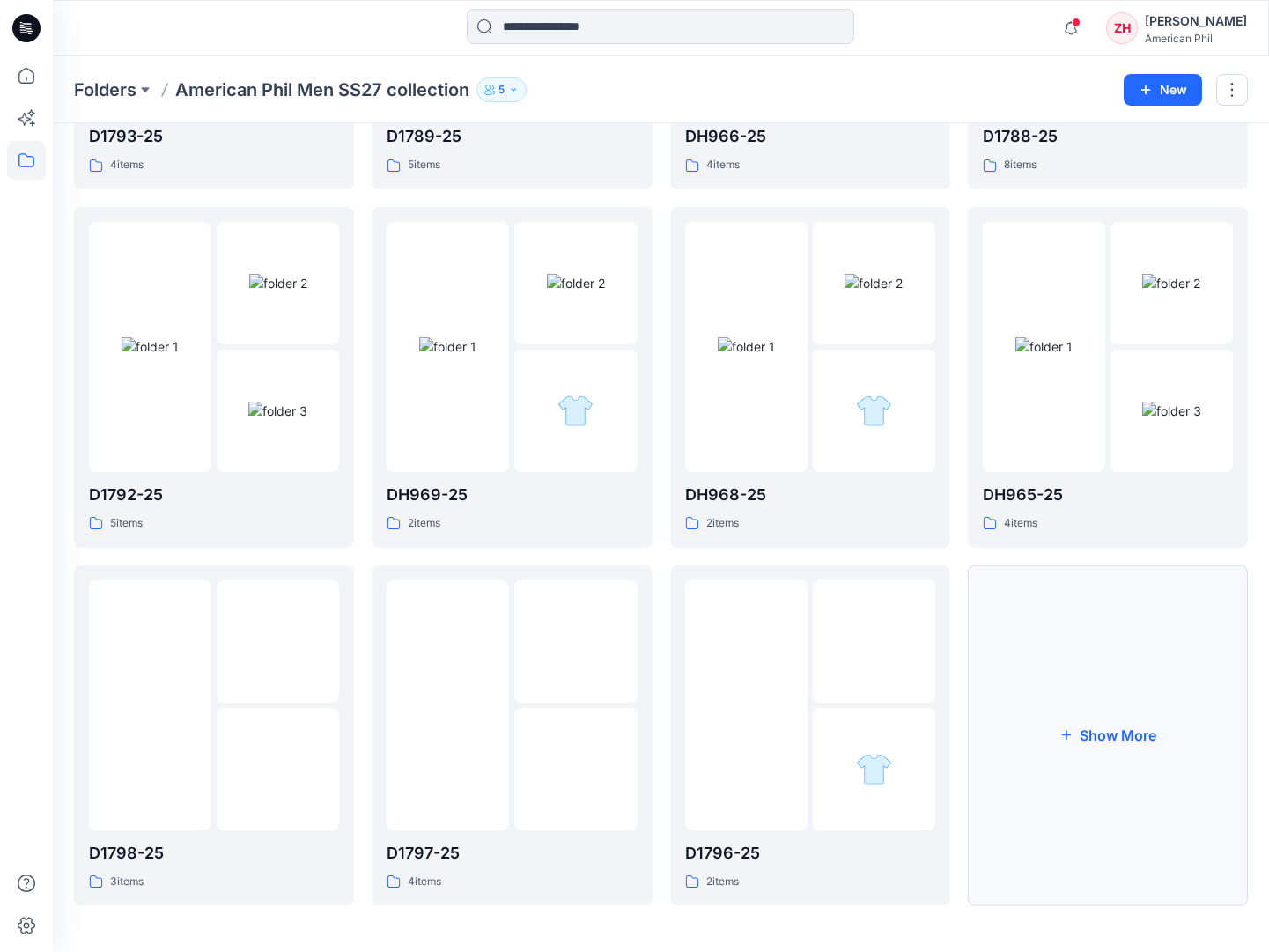
click at [1127, 725] on button "Show More" at bounding box center [1107, 735] width 280 height 340
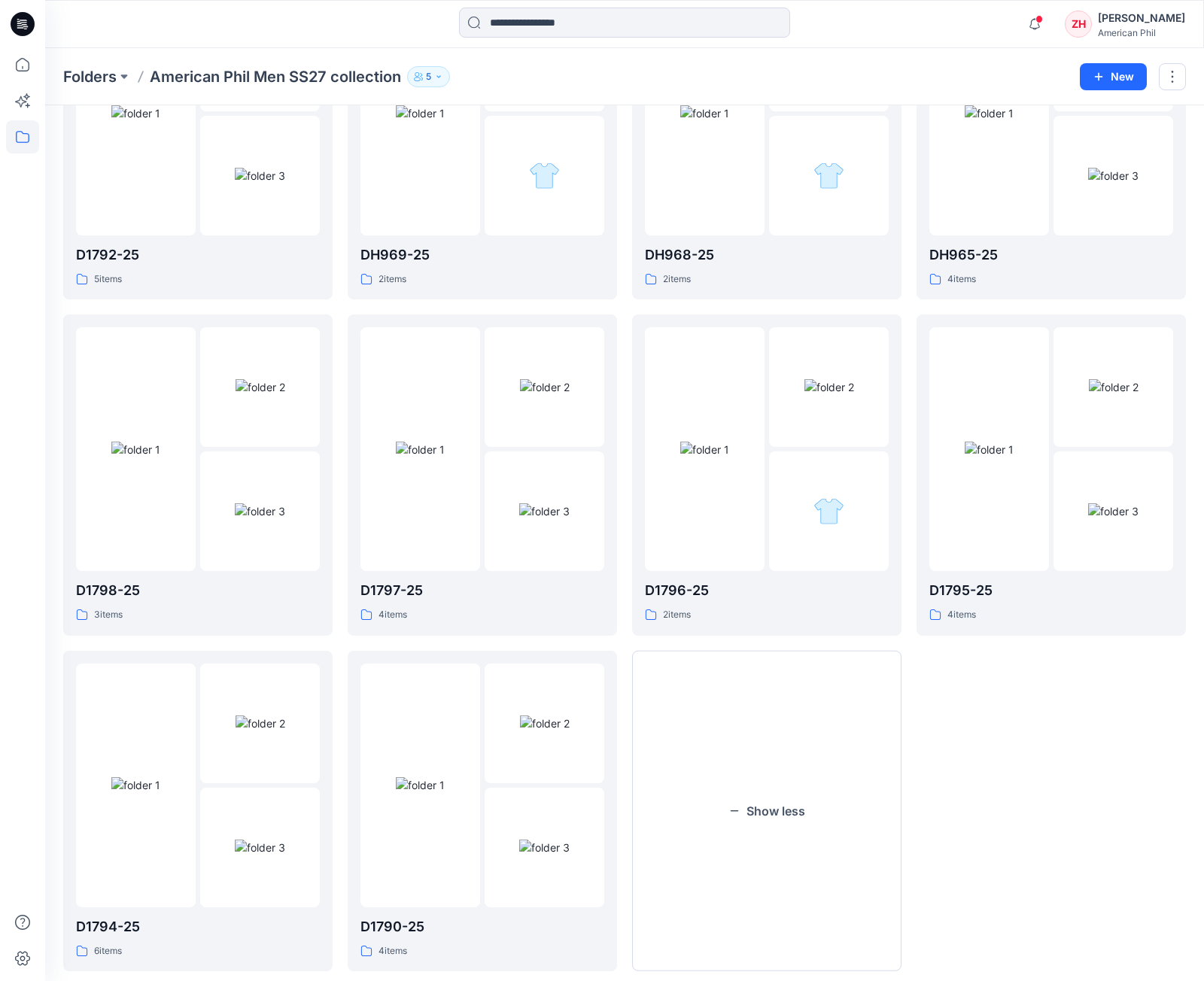
scroll to position [555, 0]
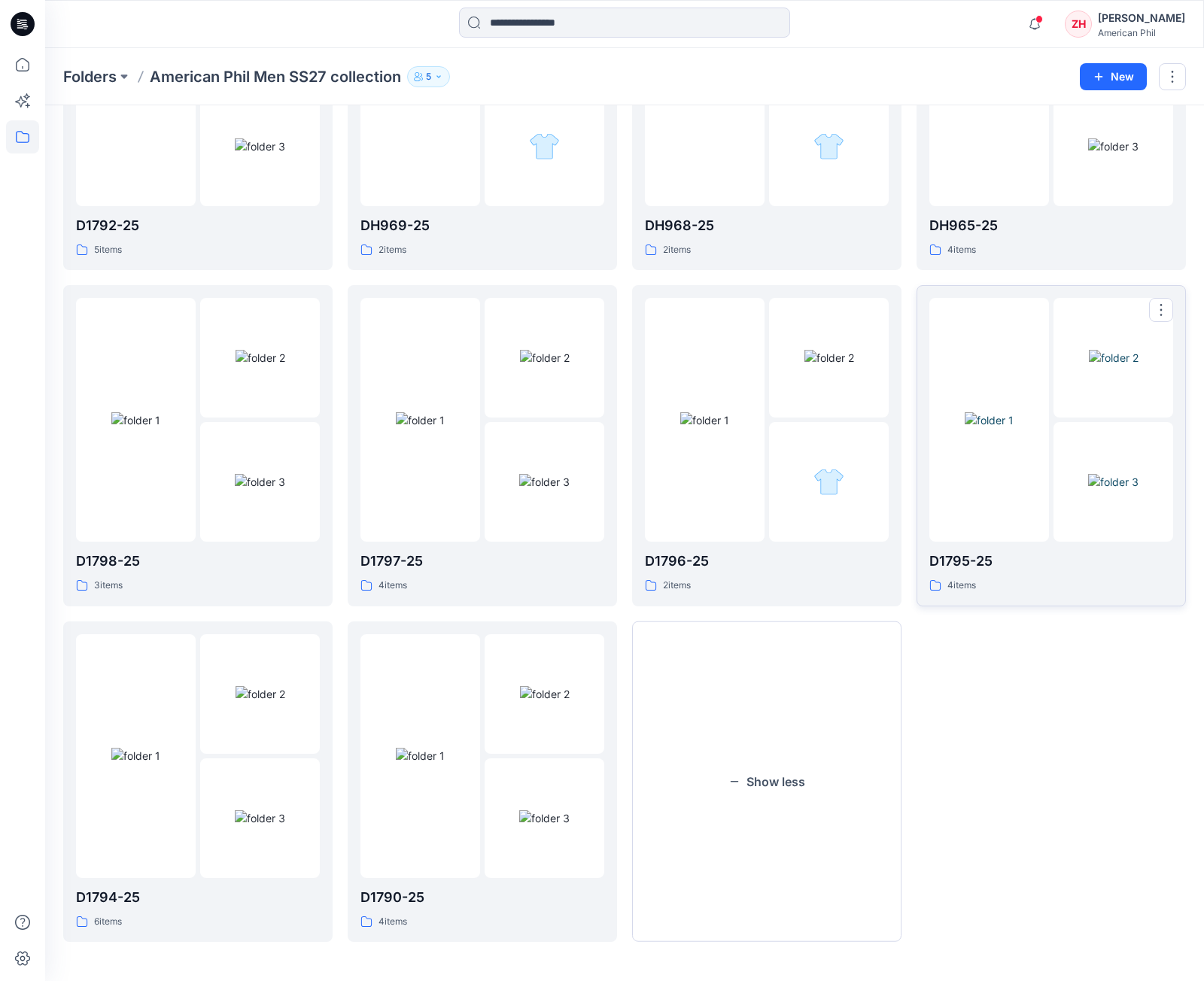
click at [964, 311] on div at bounding box center [989, 420] width 119 height 244
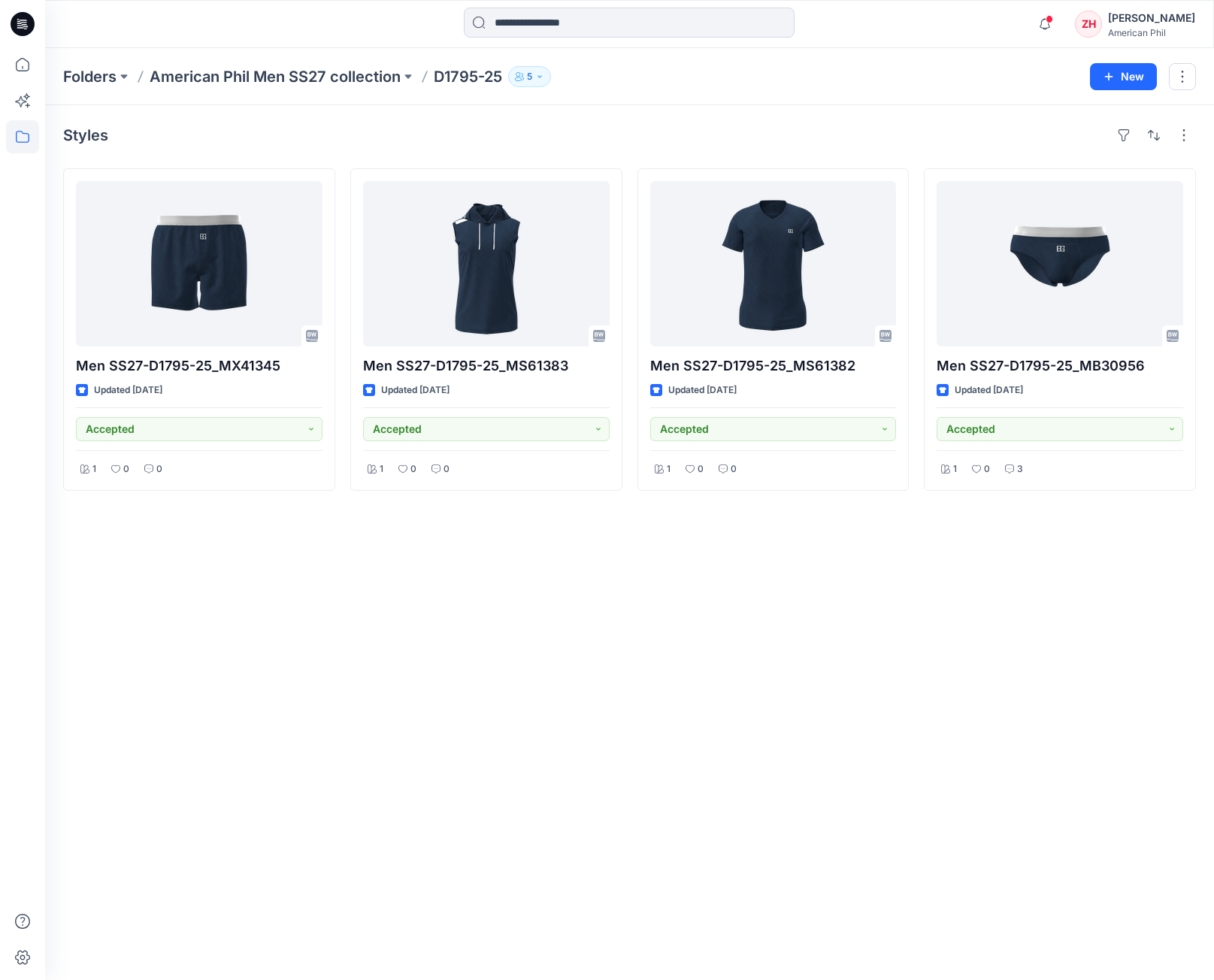
click at [664, 123] on div "Styles" at bounding box center [629, 135] width 1133 height 24
click at [671, 118] on div "Styles Men SS27-D1795-25_MX41345 Updated 9 days ago Accepted 1 0 0 Men SS27-D17…" at bounding box center [629, 542] width 1168 height 875
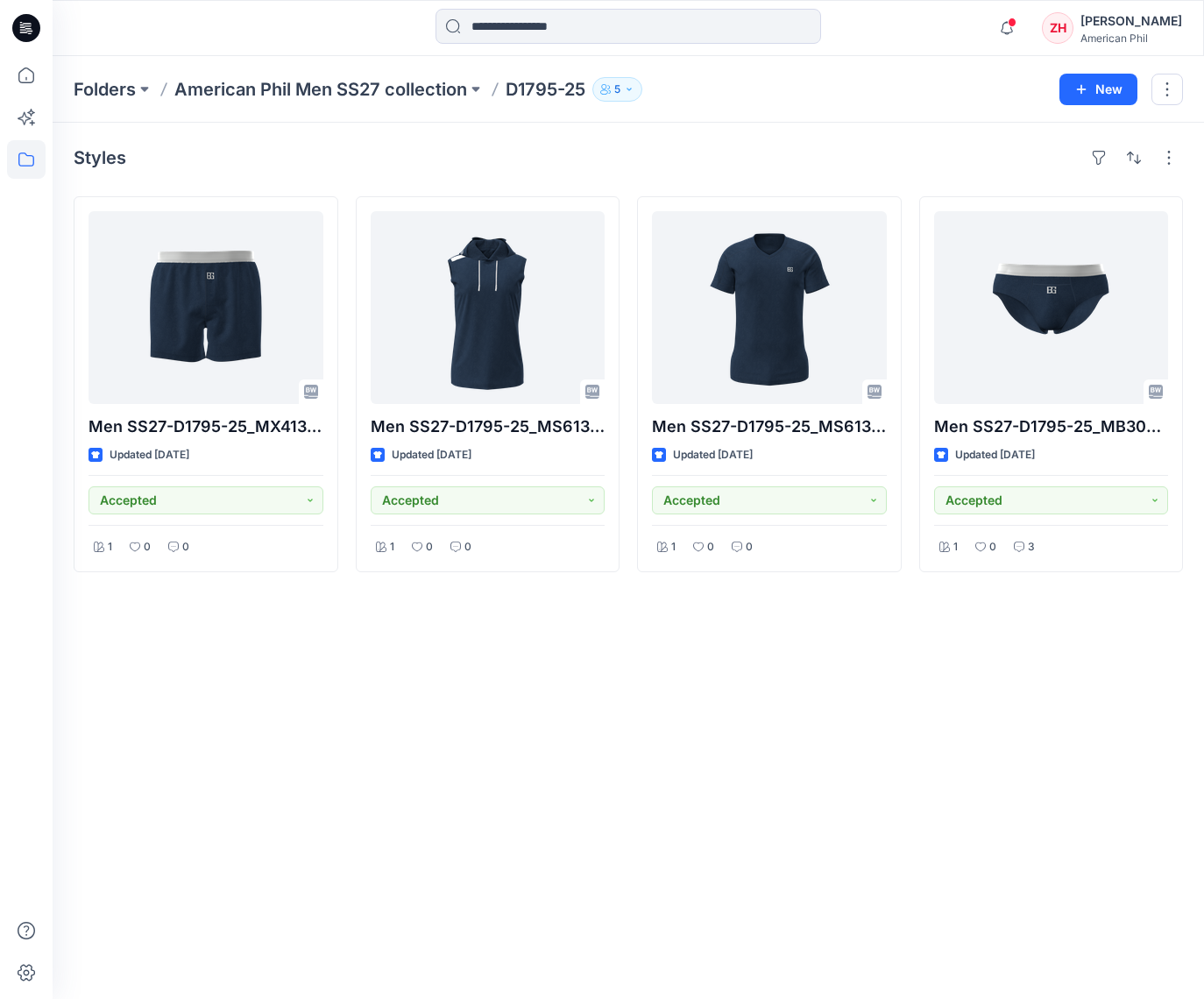
click at [955, 53] on div "Notifications Richard Dromard changed the status of Men SS27-D1794-25_MJ70168 t…" at bounding box center [627, 28] width 1151 height 56
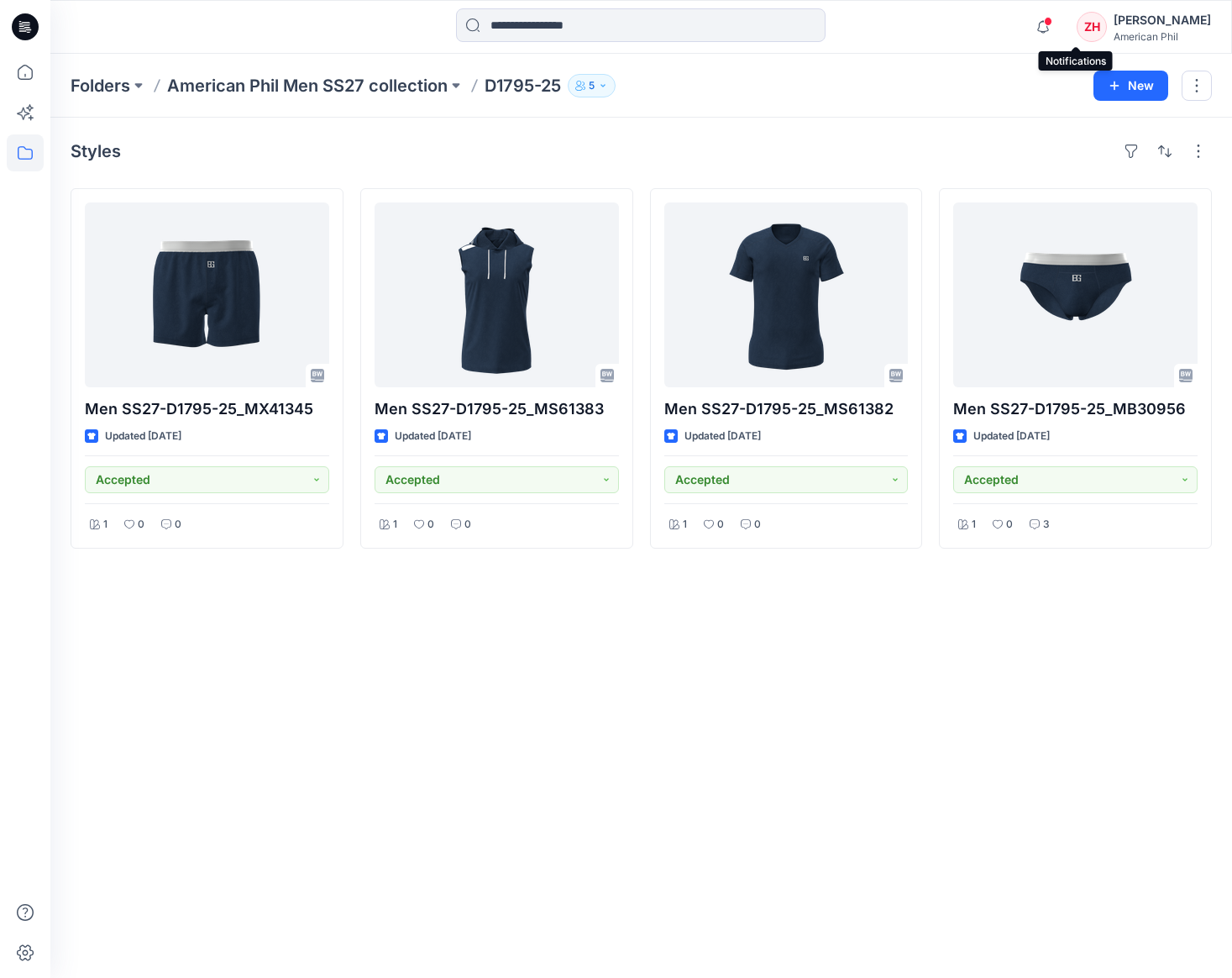
click at [1053, 23] on span at bounding box center [1048, 21] width 8 height 9
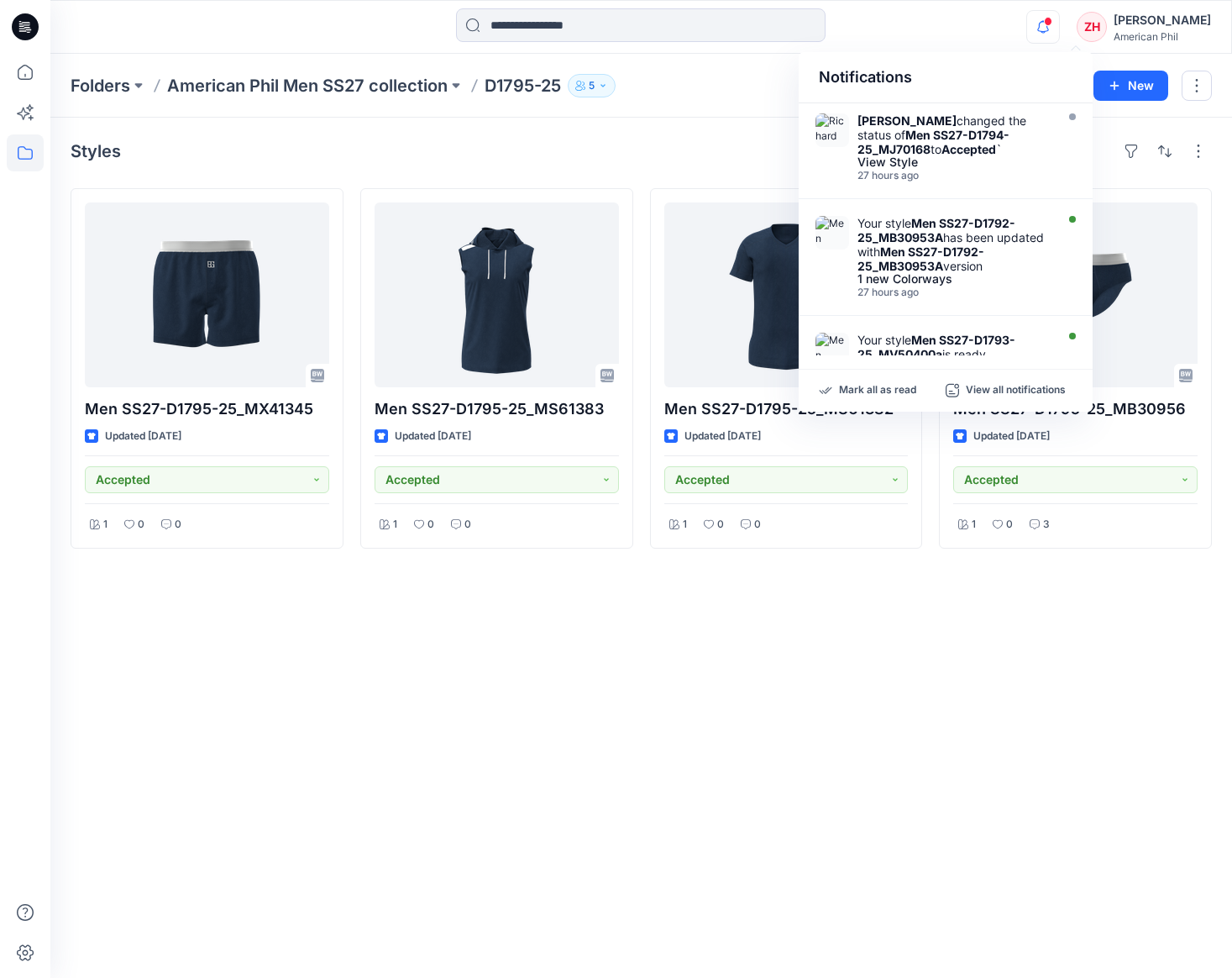
click at [992, 36] on div "Notifications Richard Dromard changed the status of Men SS27-D1794-25_MJ70168 t…" at bounding box center [640, 27] width 1181 height 37
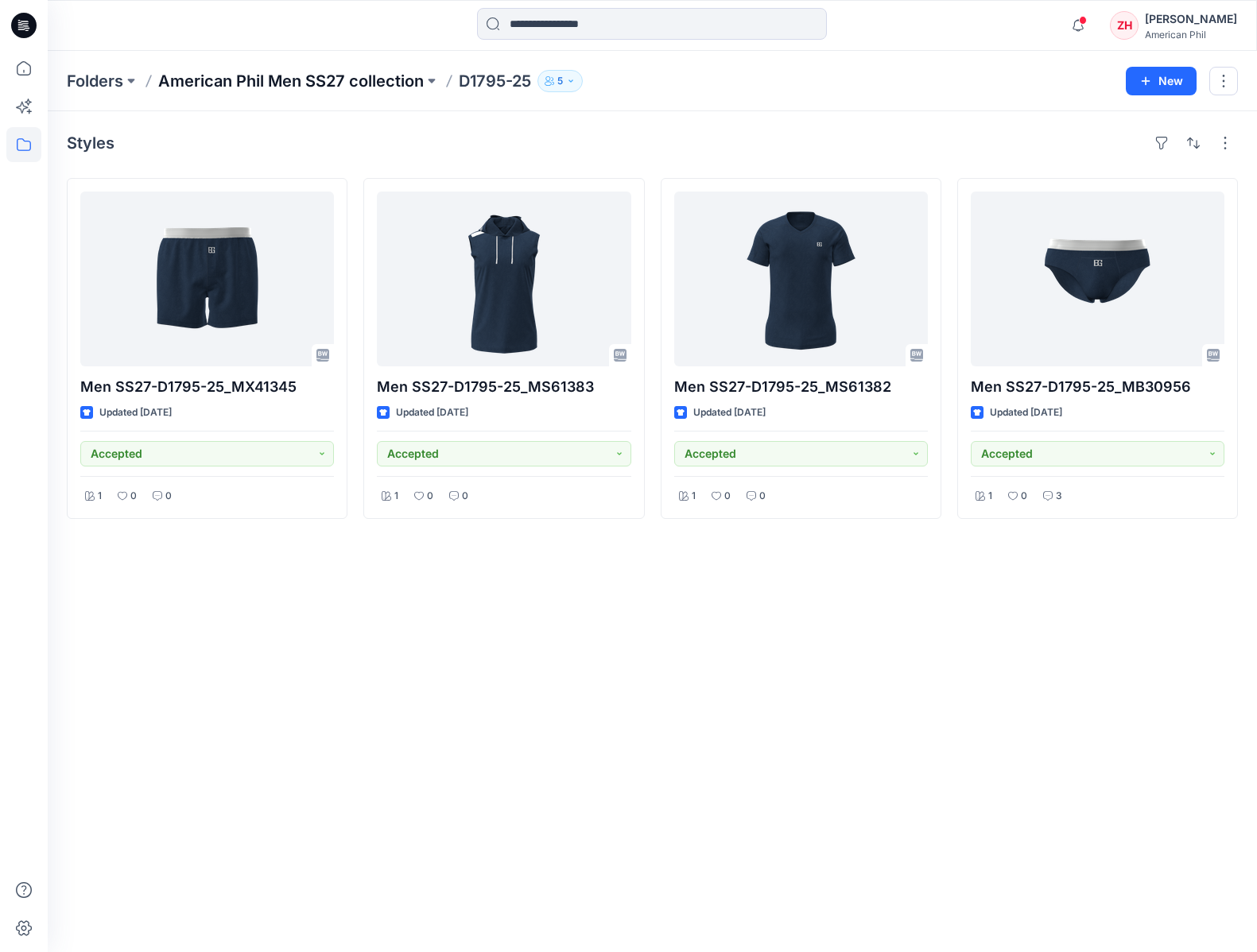
click at [296, 83] on p "American Phil Men SS27 collection" at bounding box center [291, 80] width 265 height 22
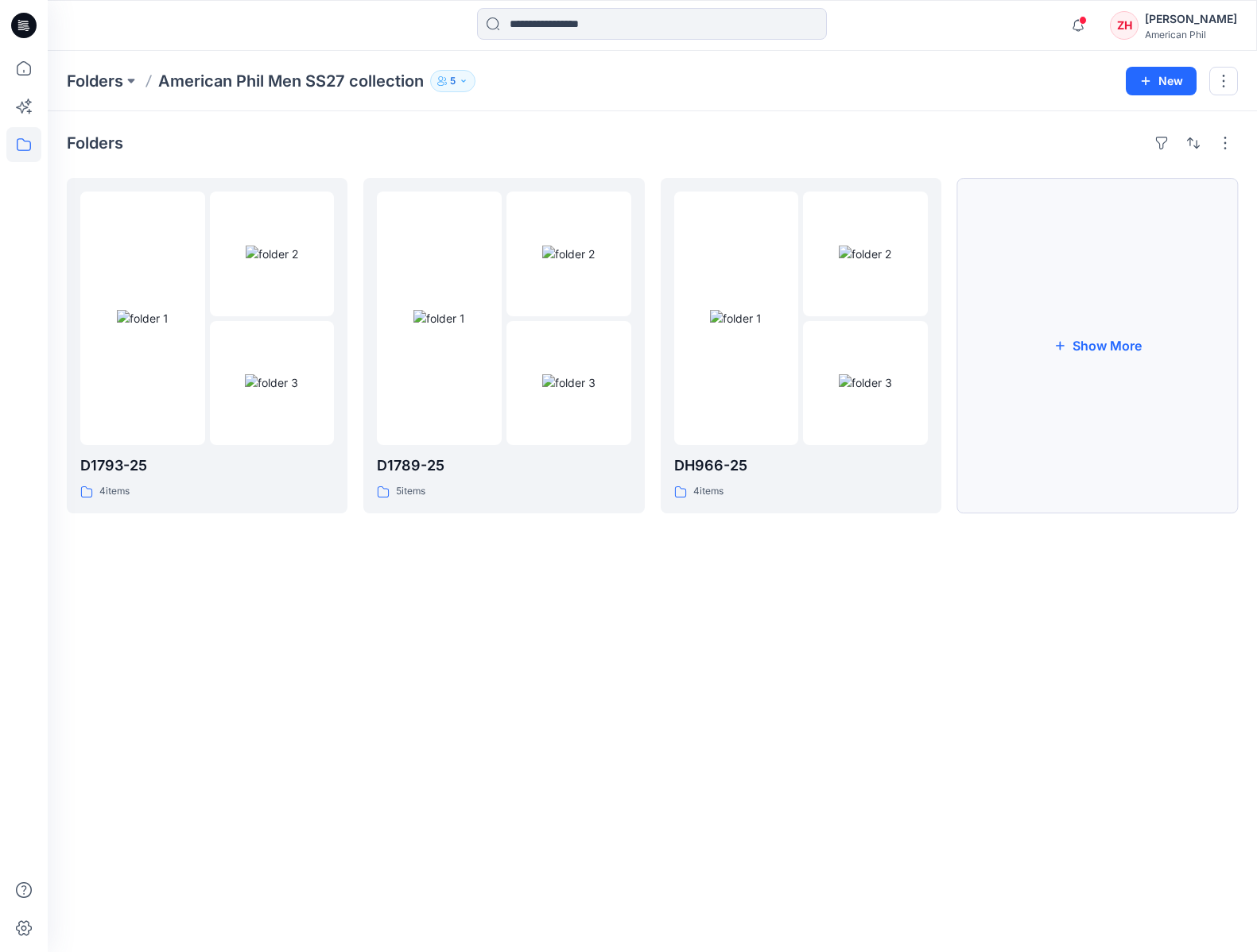
click at [1092, 327] on button "Show More" at bounding box center [1097, 345] width 281 height 335
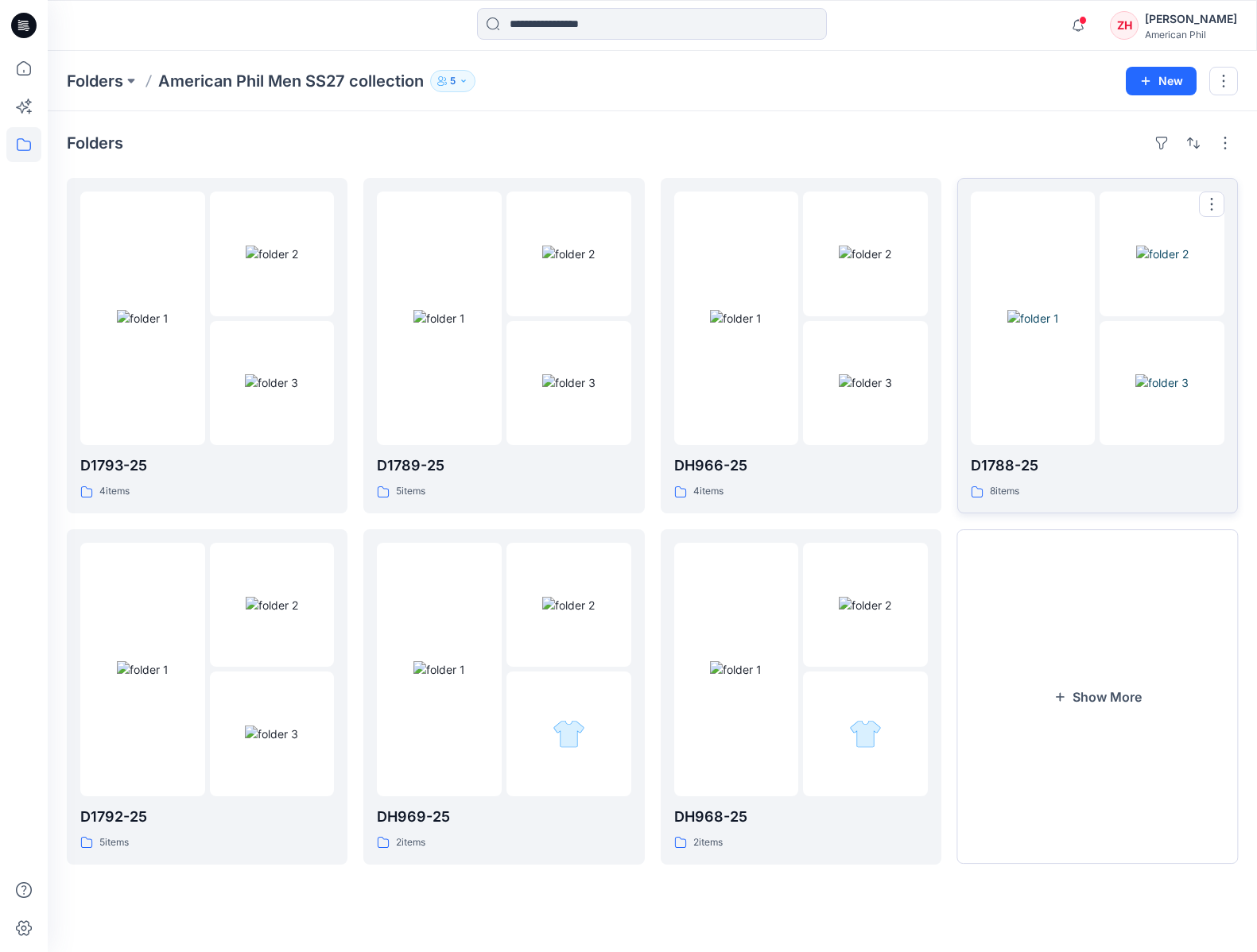
click at [1086, 210] on div at bounding box center [1033, 318] width 125 height 254
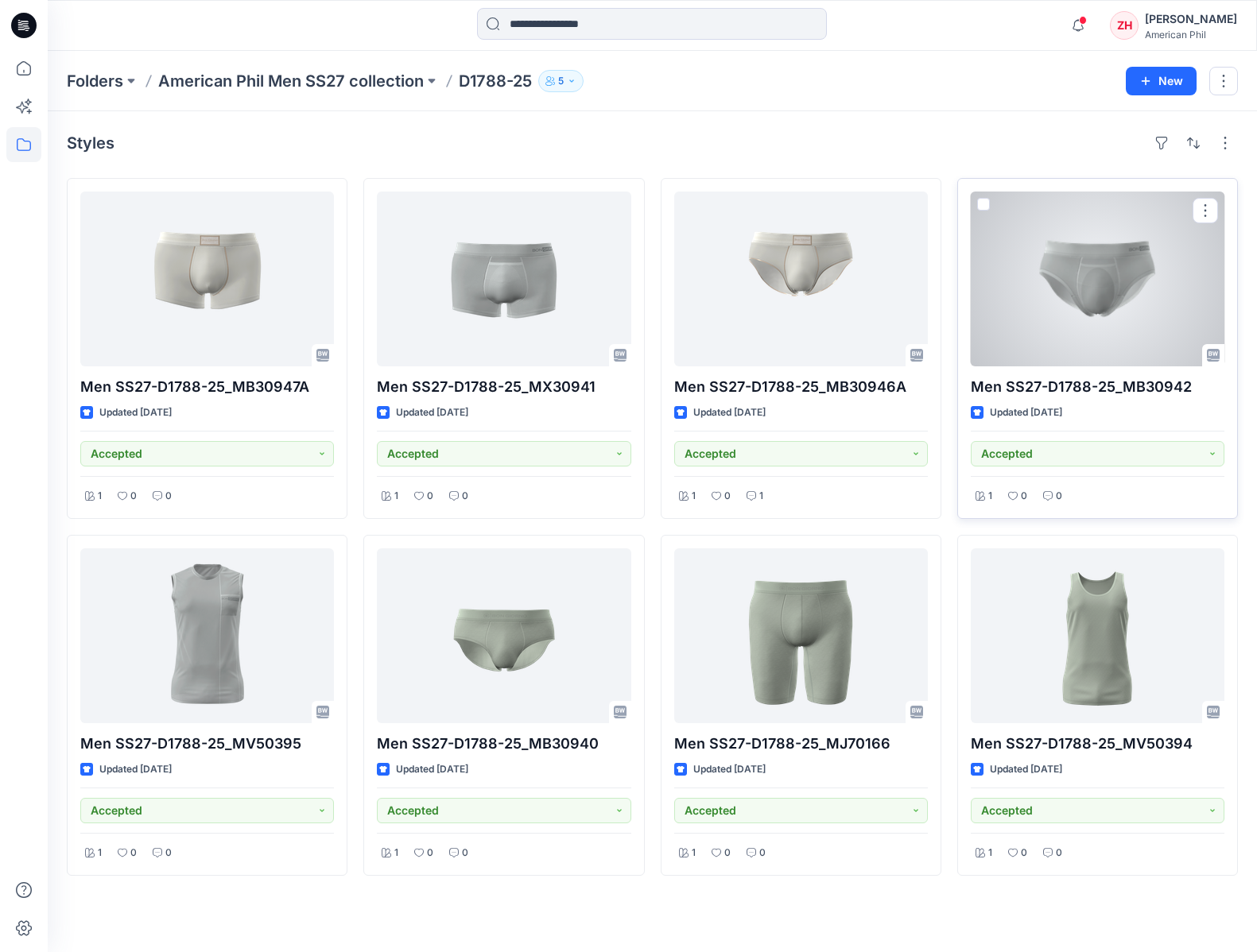
click at [1092, 304] on div at bounding box center [1098, 279] width 254 height 175
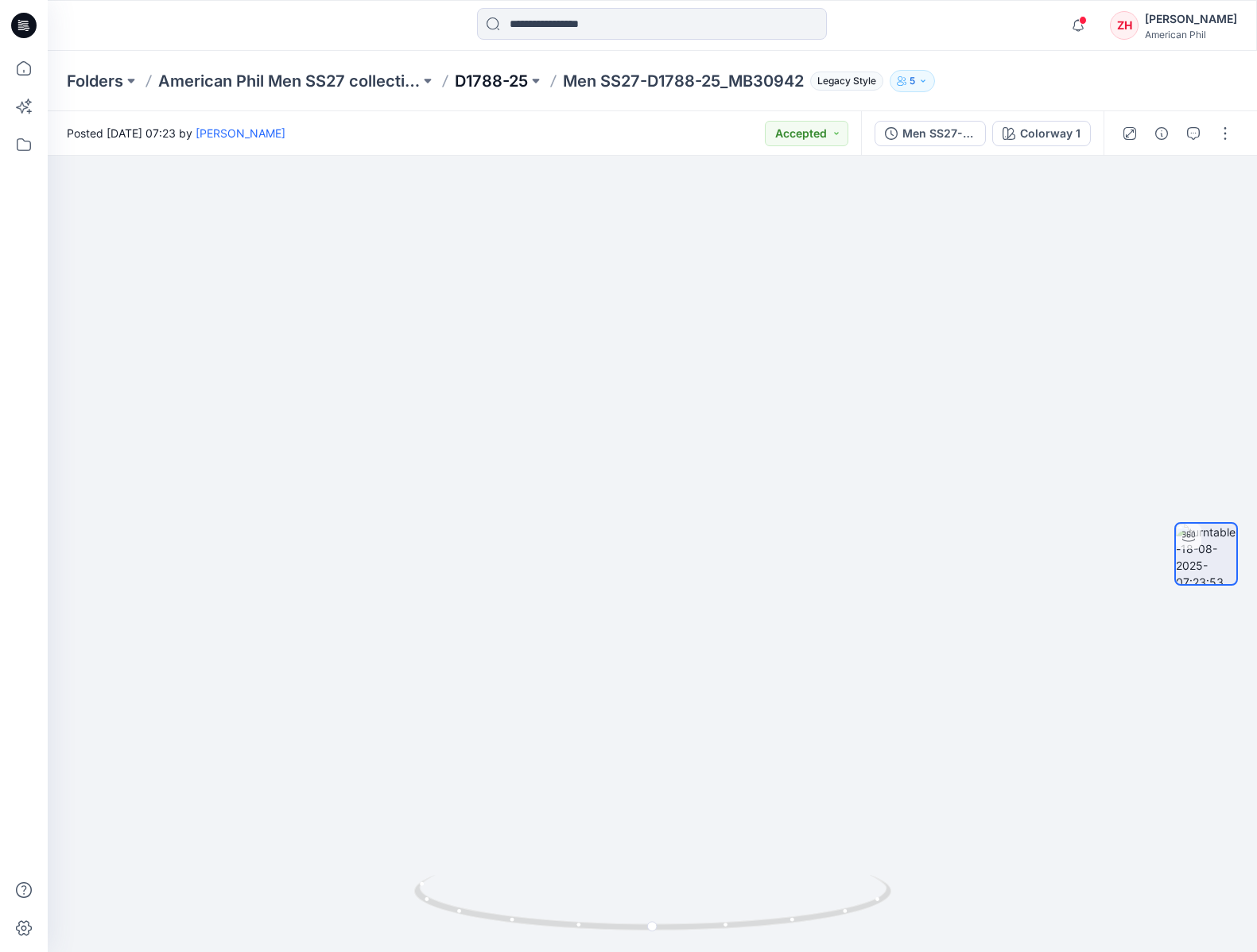
click at [481, 86] on p "D1788-25" at bounding box center [491, 80] width 74 height 22
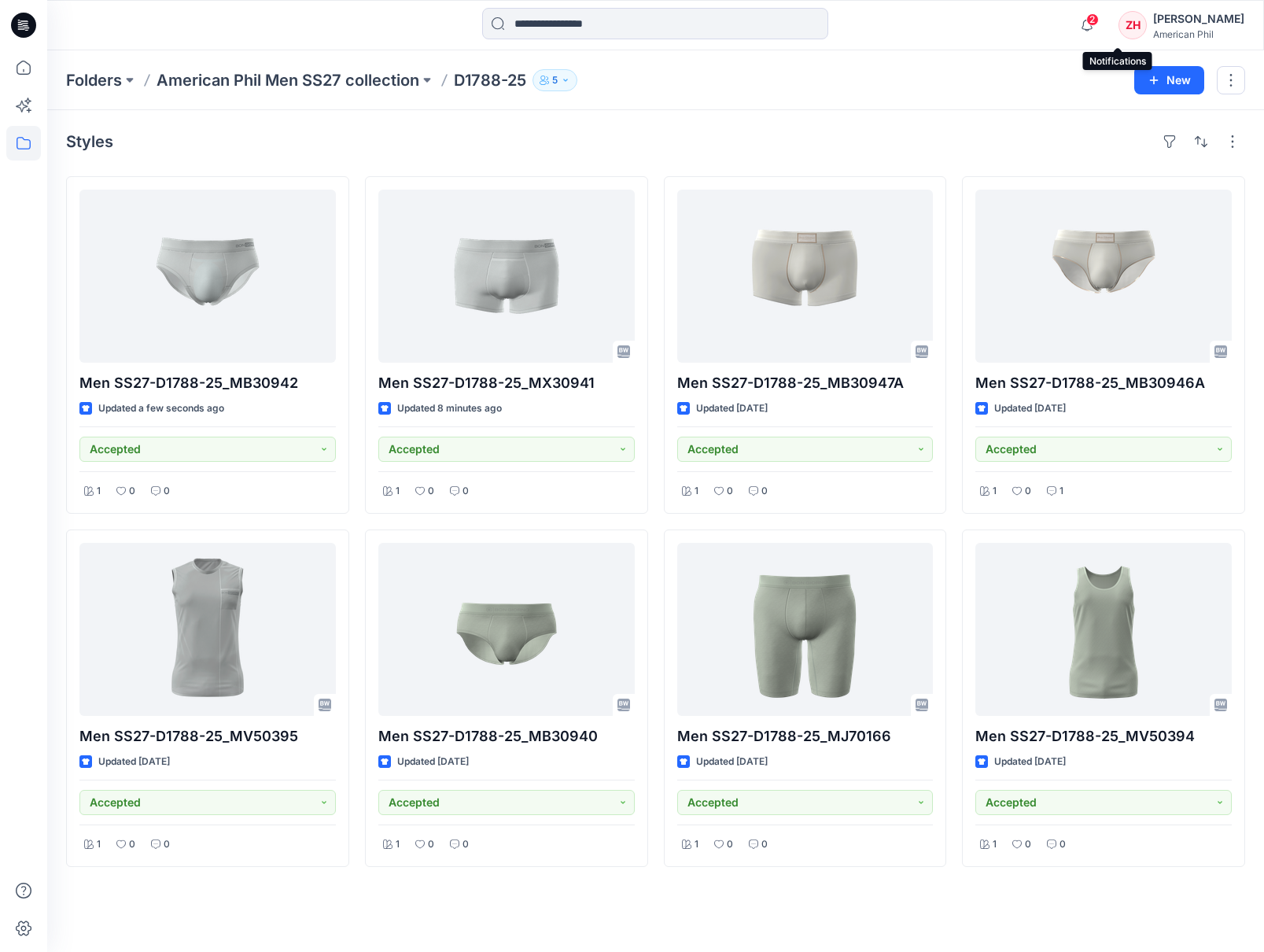
click at [1099, 23] on span "2" at bounding box center [1092, 19] width 13 height 13
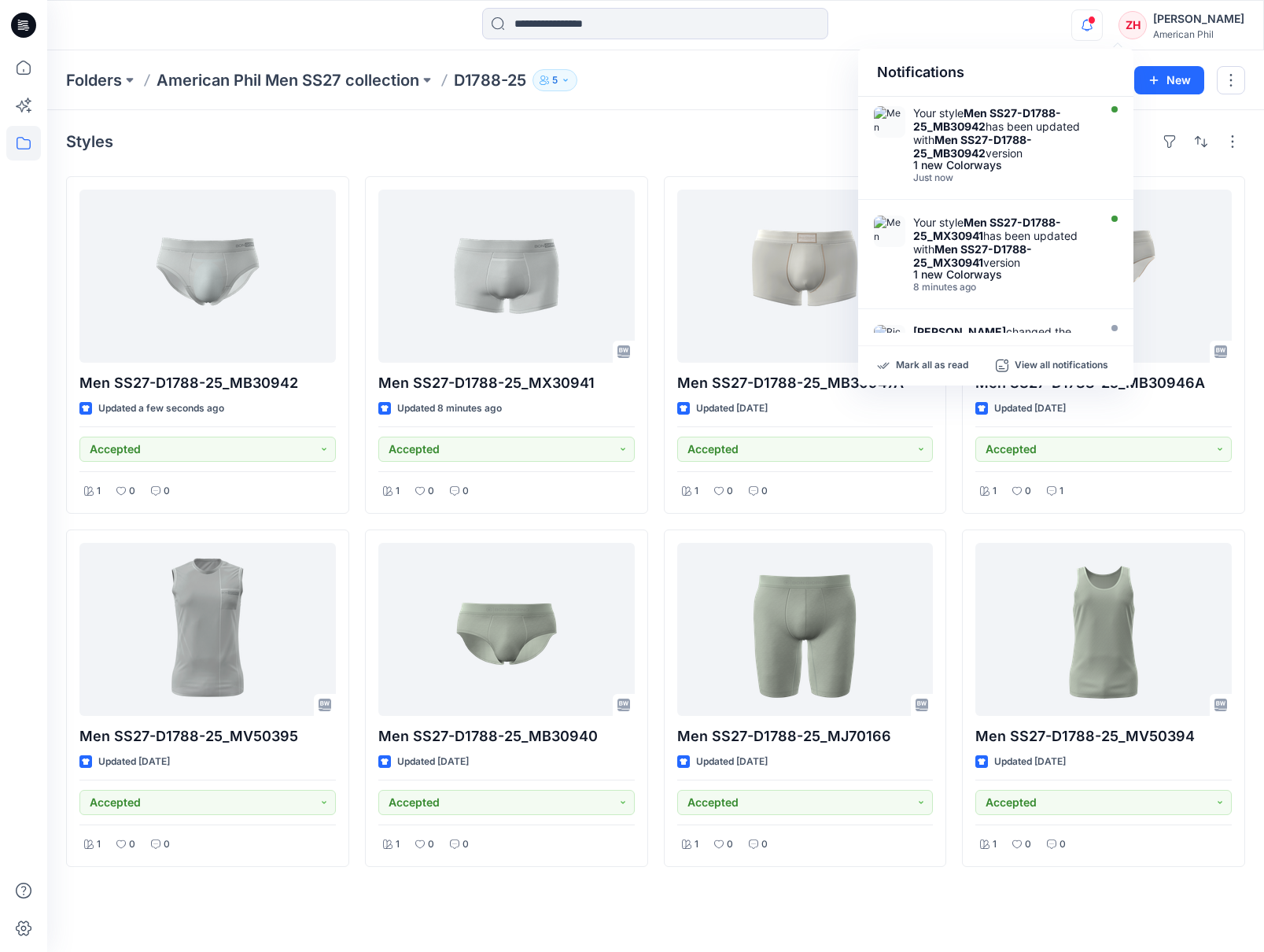
click at [1015, 22] on div "Notifications Your style Men SS27-D1788-25_MB30942 has been updated with Men SS…" at bounding box center [655, 25] width 1216 height 35
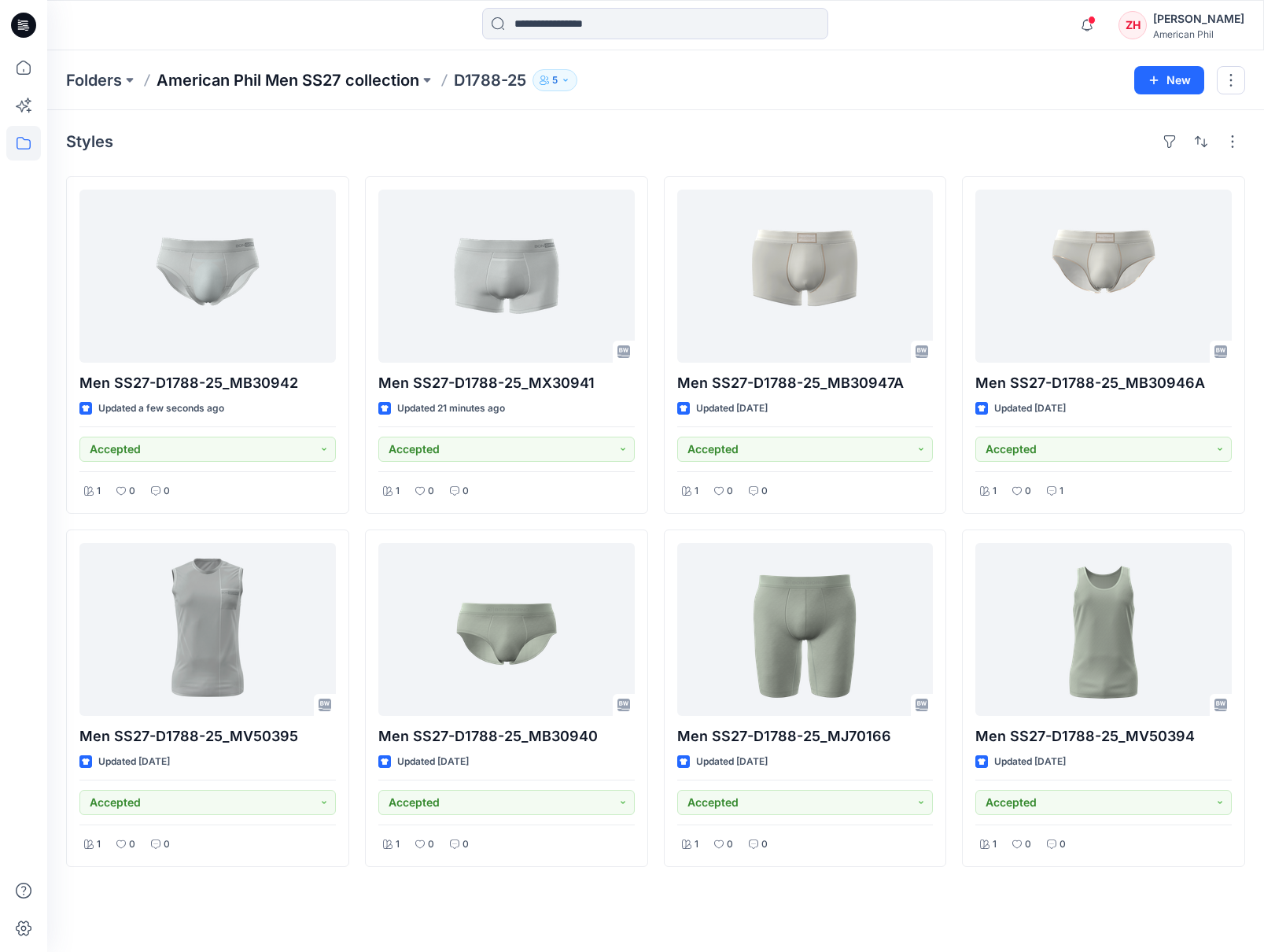
click at [387, 89] on p "American Phil Men SS27 collection" at bounding box center [288, 80] width 263 height 22
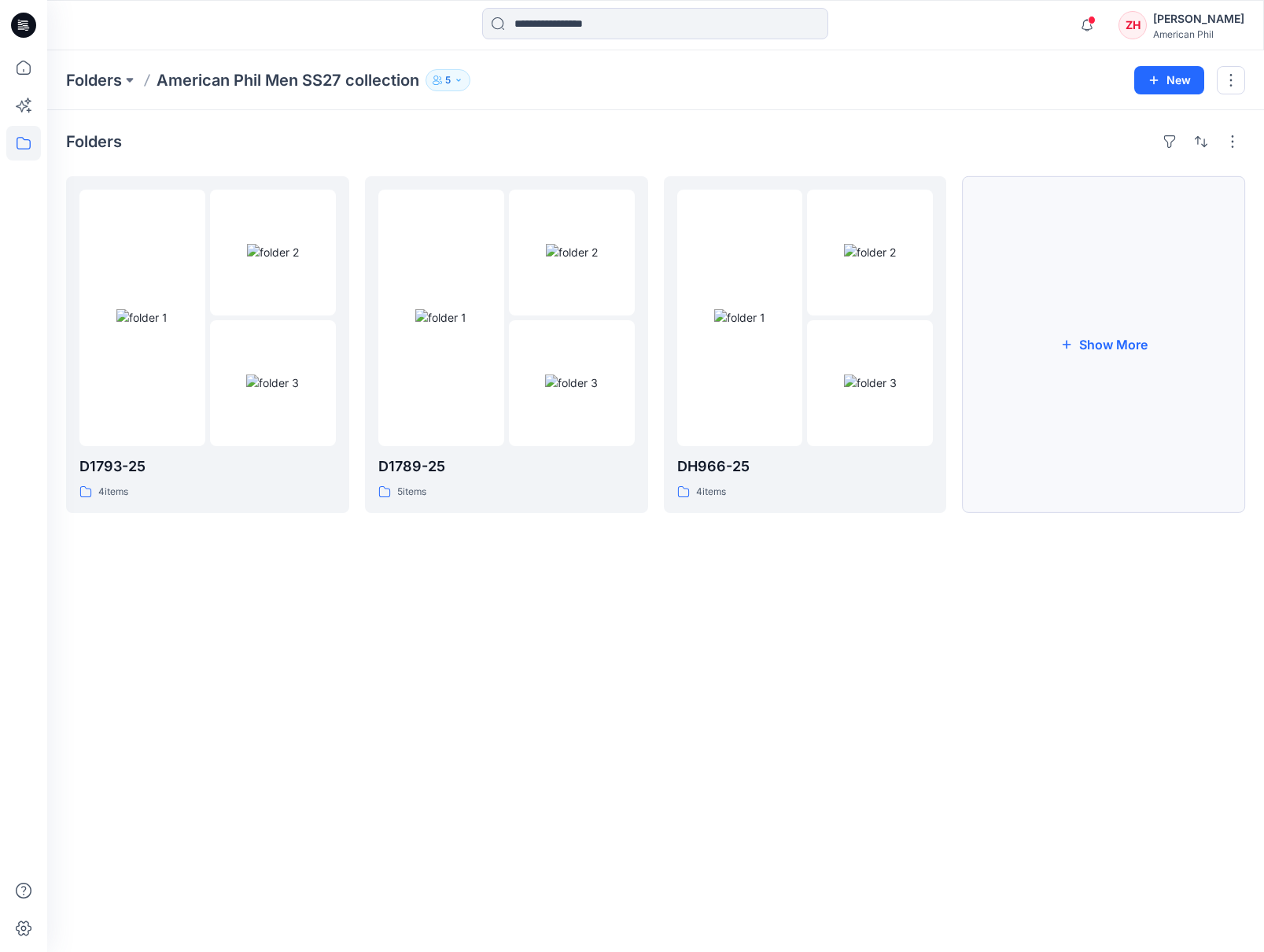
click at [1080, 333] on button "Show More" at bounding box center [1104, 344] width 283 height 337
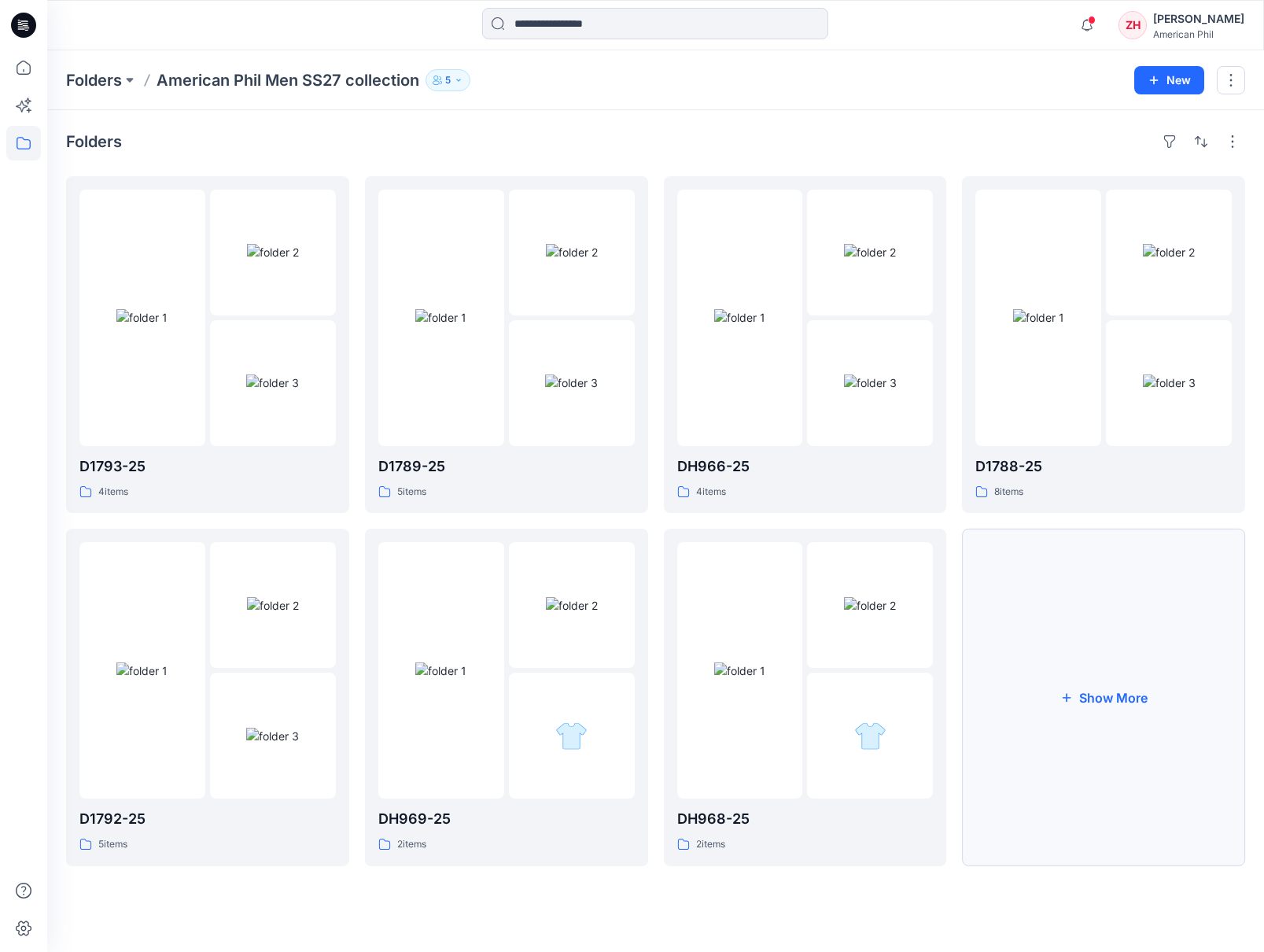
click at [1112, 641] on button "Show More" at bounding box center [1104, 696] width 283 height 337
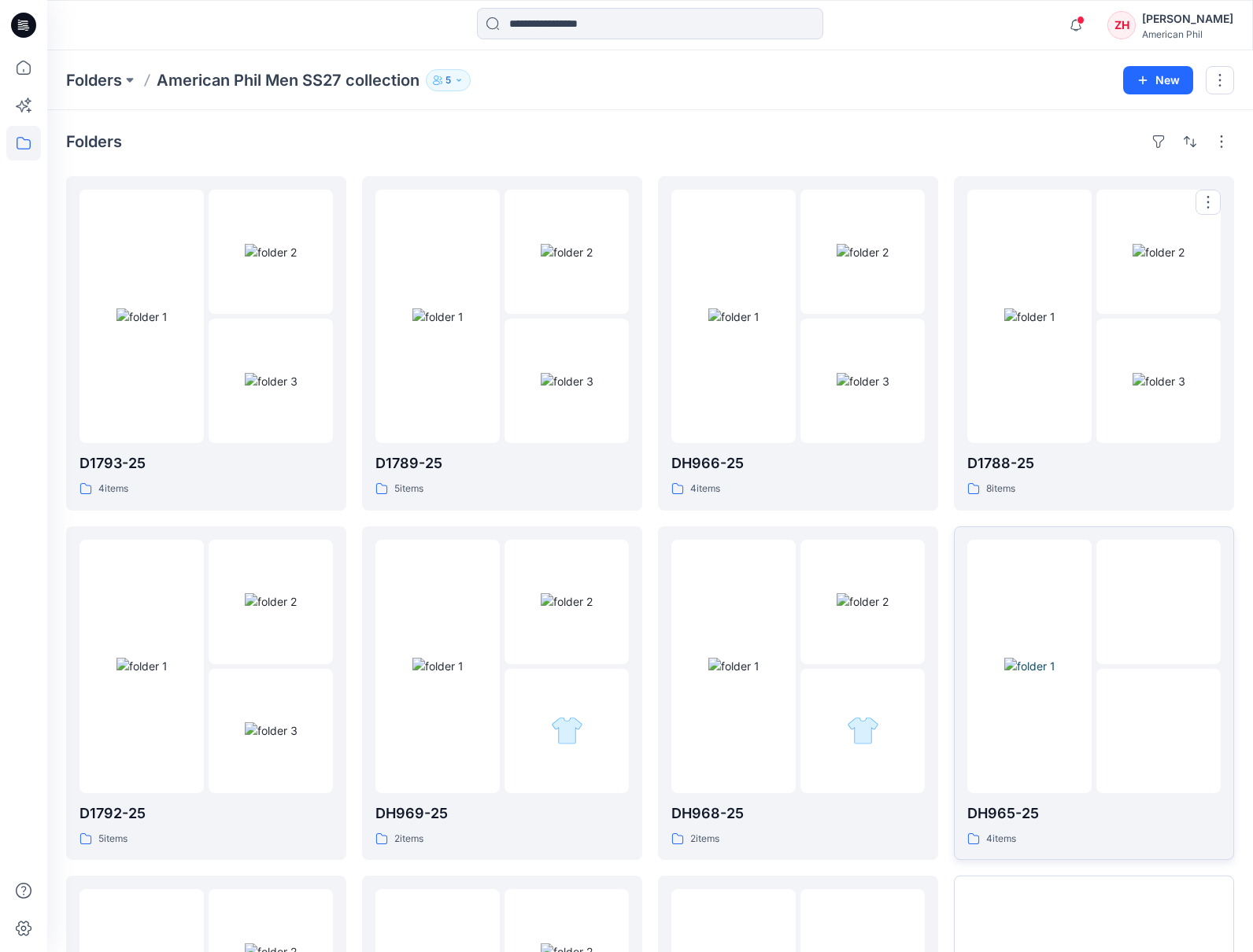
scroll to position [300, 0]
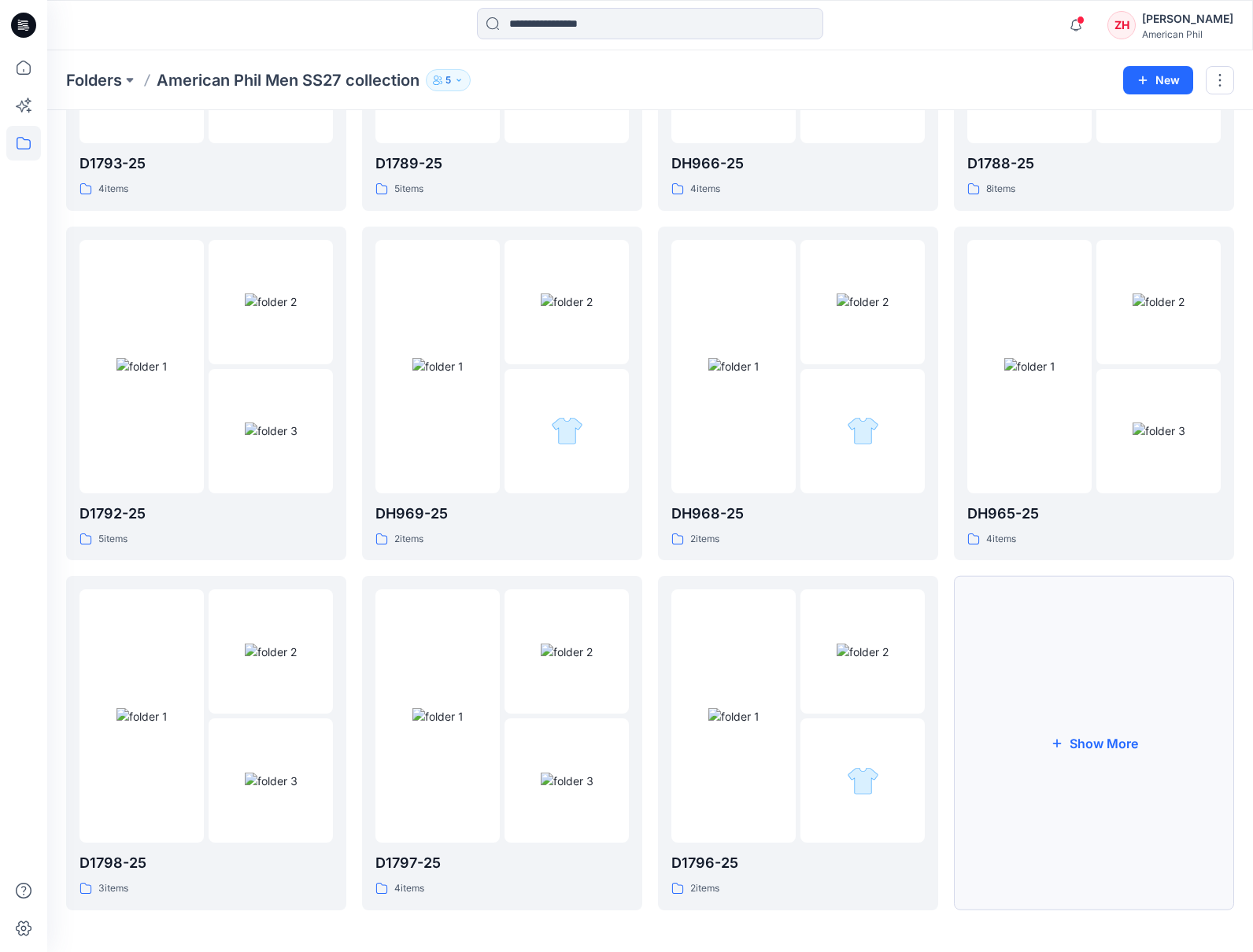
click at [1142, 700] on button "Show More" at bounding box center [1094, 743] width 280 height 334
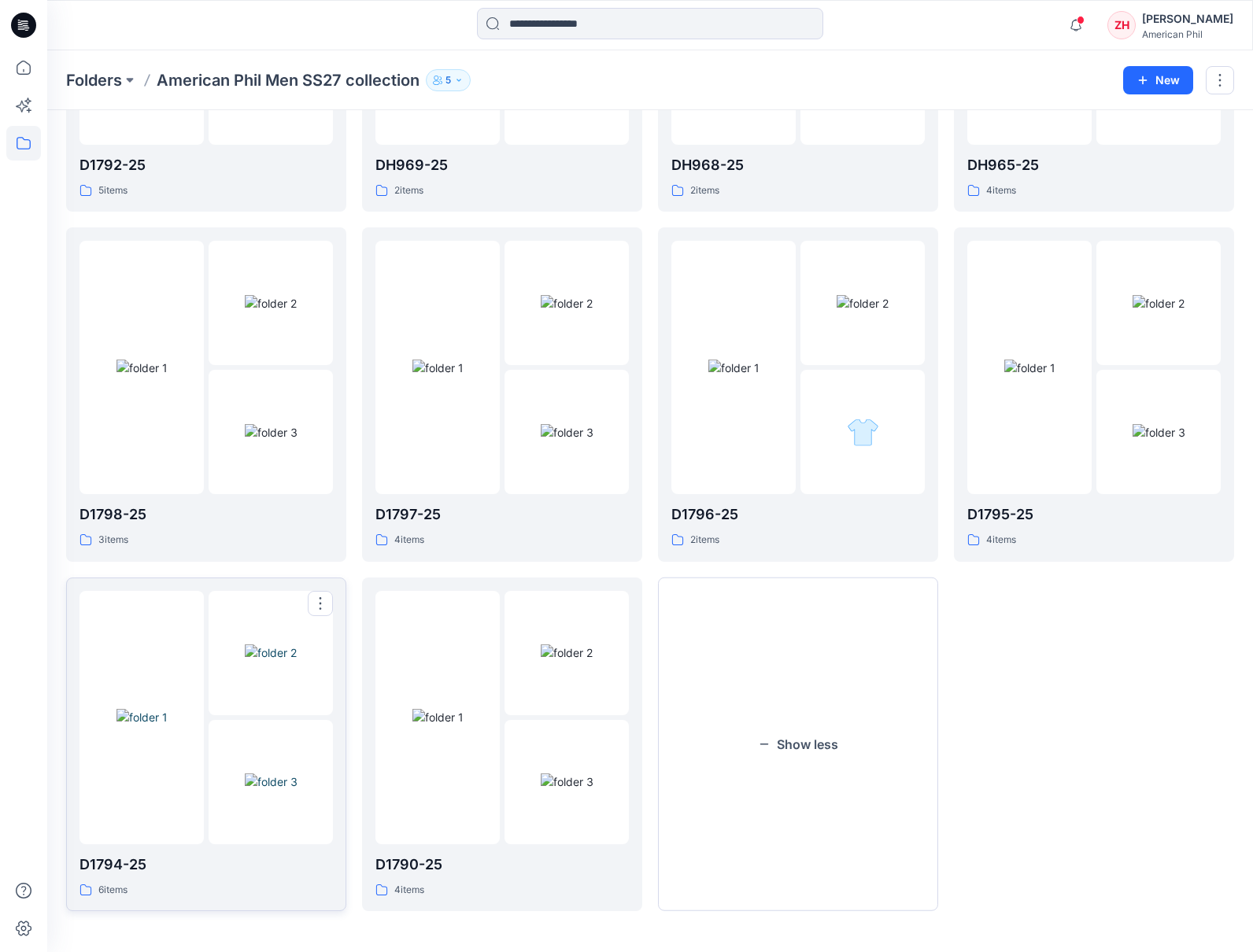
click at [162, 647] on div at bounding box center [141, 717] width 124 height 253
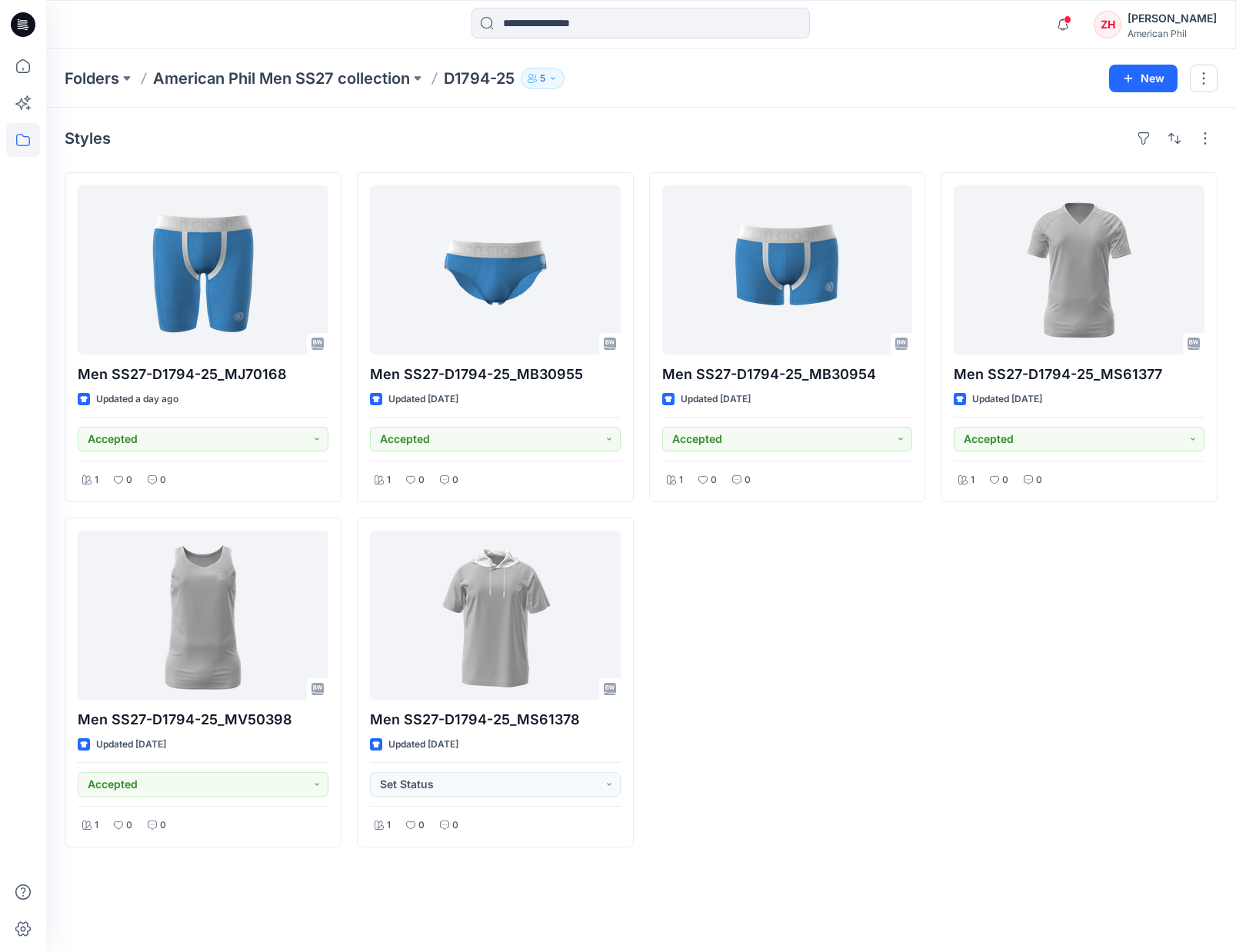
click at [858, 119] on div "Styles Men SS27-D1794-25_MJ70168 Updated a day ago Accepted 1 0 0 Men SS27-D179…" at bounding box center [640, 529] width 1190 height 844
